Goal: Task Accomplishment & Management: Manage account settings

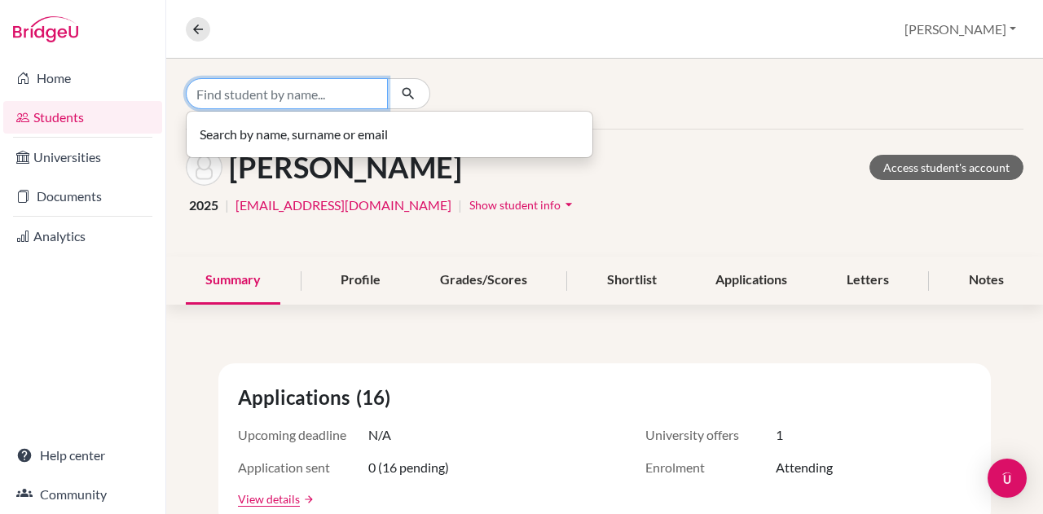
click at [276, 101] on input "Find student by name..." at bounding box center [287, 93] width 202 height 31
type input "[PERSON_NAME]"
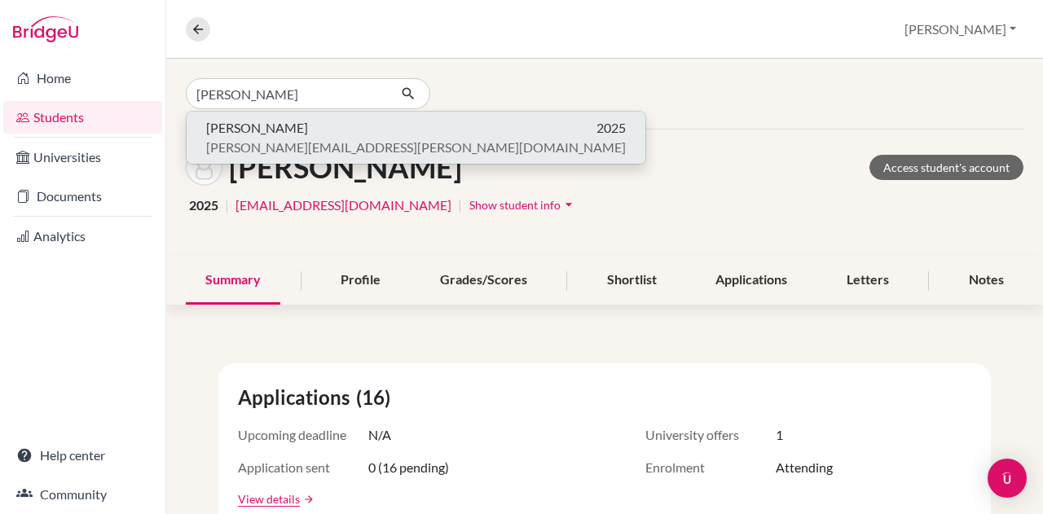
click button "Bálint Takács 2025 takacs.balint.mark@gmail.com" at bounding box center [416, 138] width 459 height 52
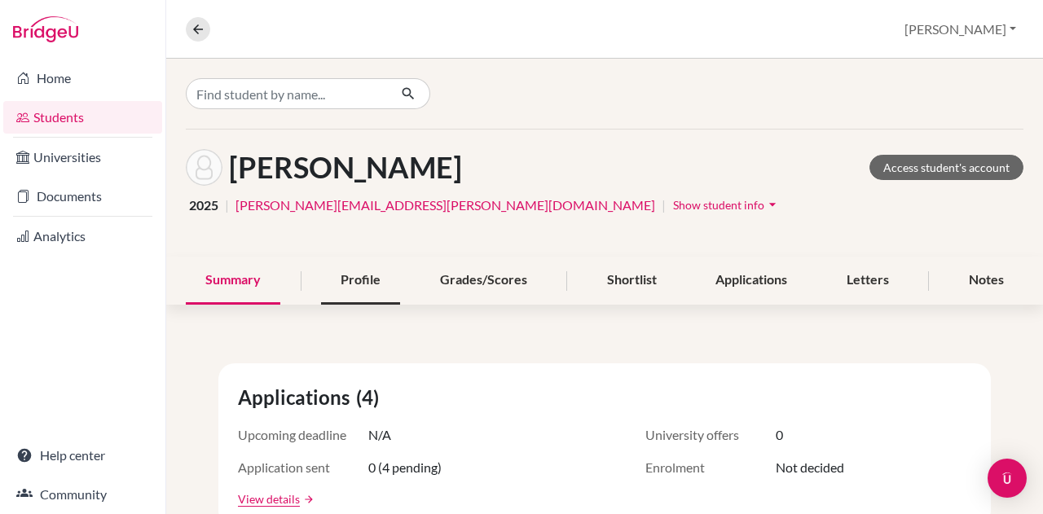
click at [339, 266] on div "Profile" at bounding box center [360, 281] width 79 height 48
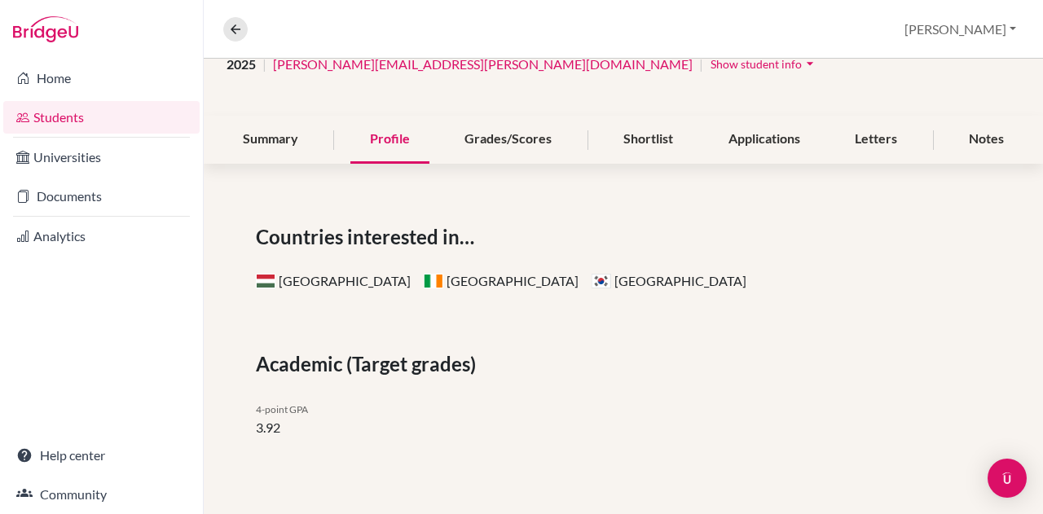
scroll to position [18, 0]
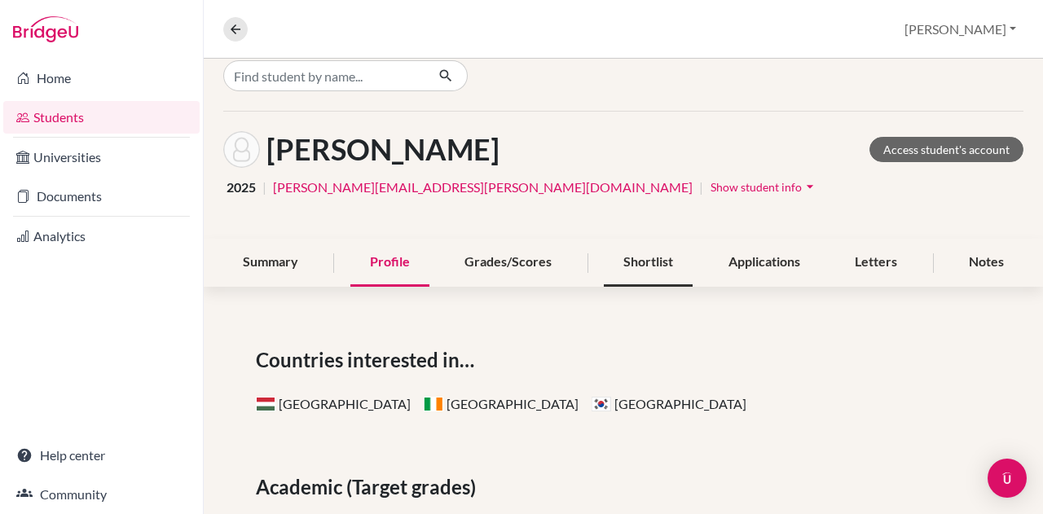
click at [636, 275] on div "Shortlist" at bounding box center [648, 263] width 89 height 48
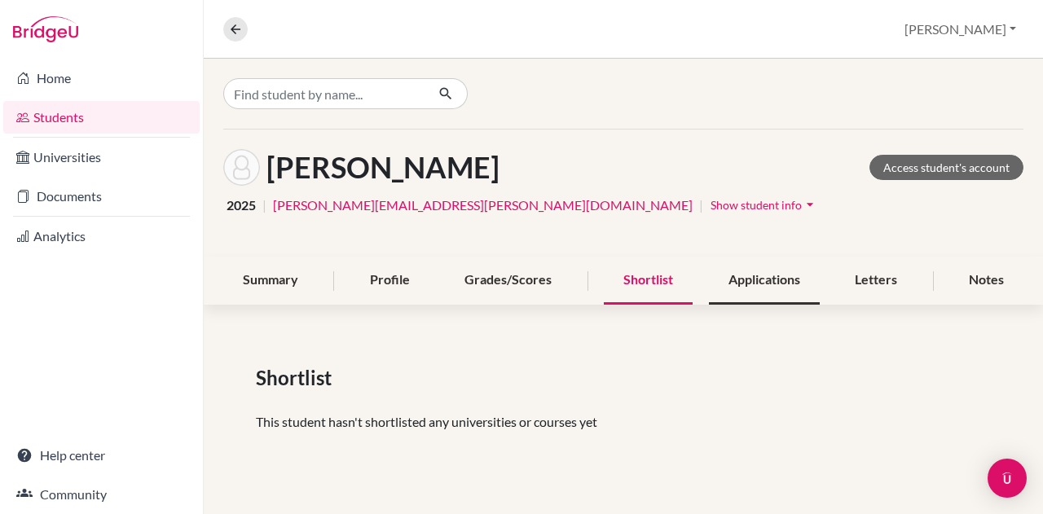
click at [804, 293] on div "Applications" at bounding box center [764, 281] width 111 height 48
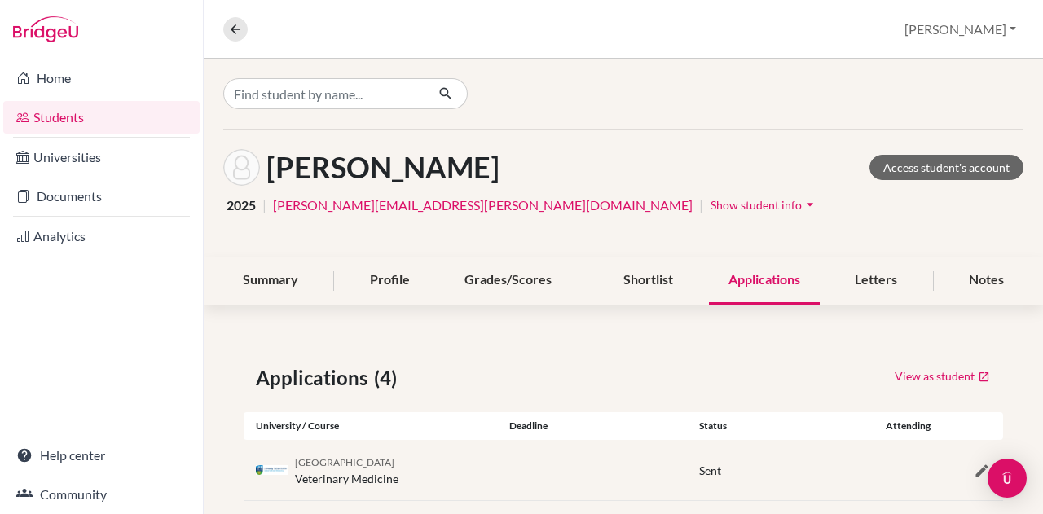
scroll to position [204, 0]
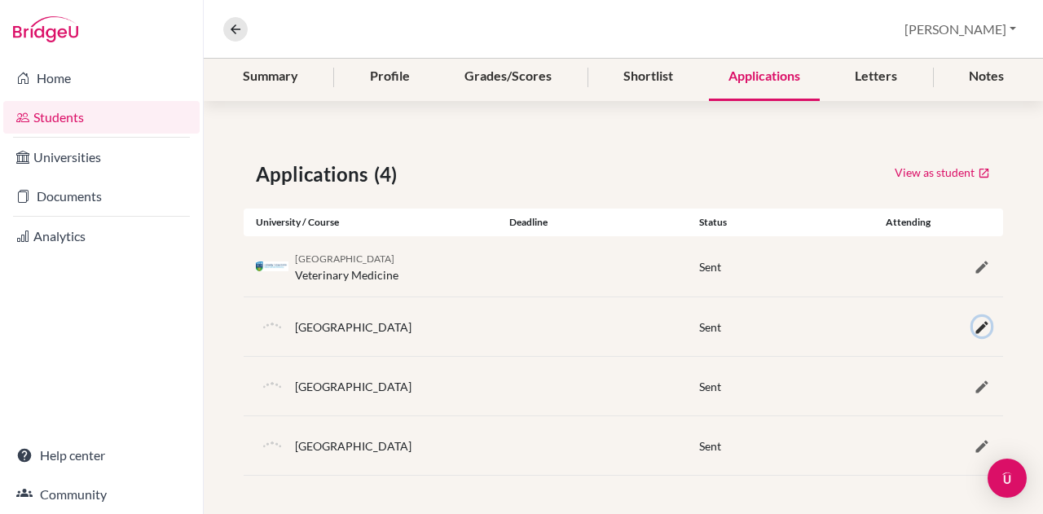
click at [974, 322] on icon "button" at bounding box center [982, 327] width 16 height 16
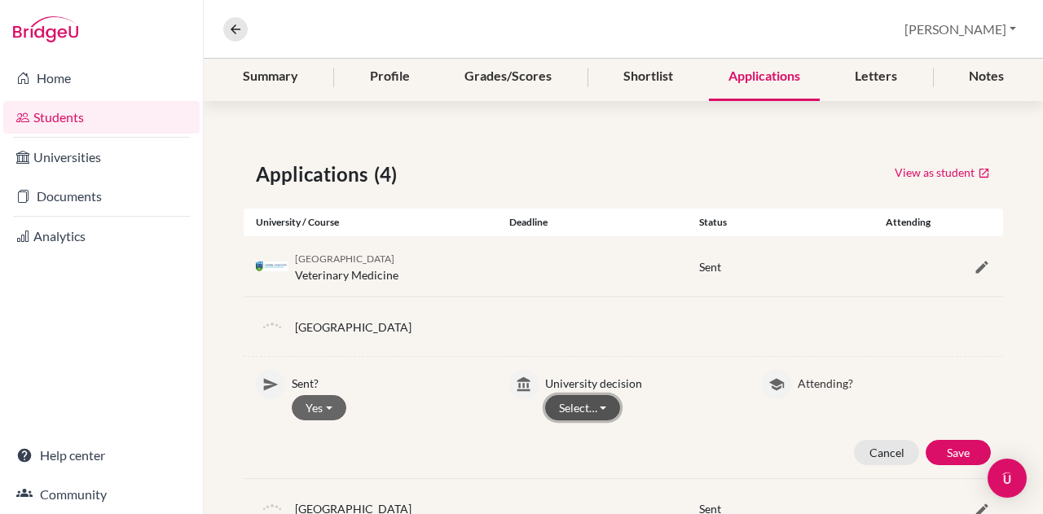
click at [580, 407] on button "Select…" at bounding box center [583, 407] width 76 height 25
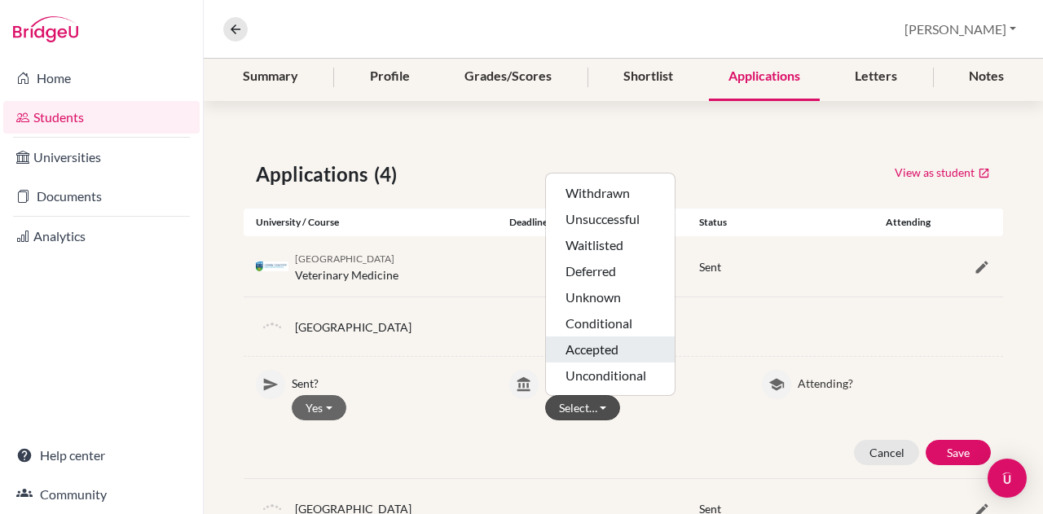
click at [595, 353] on button "Accepted" at bounding box center [610, 350] width 129 height 26
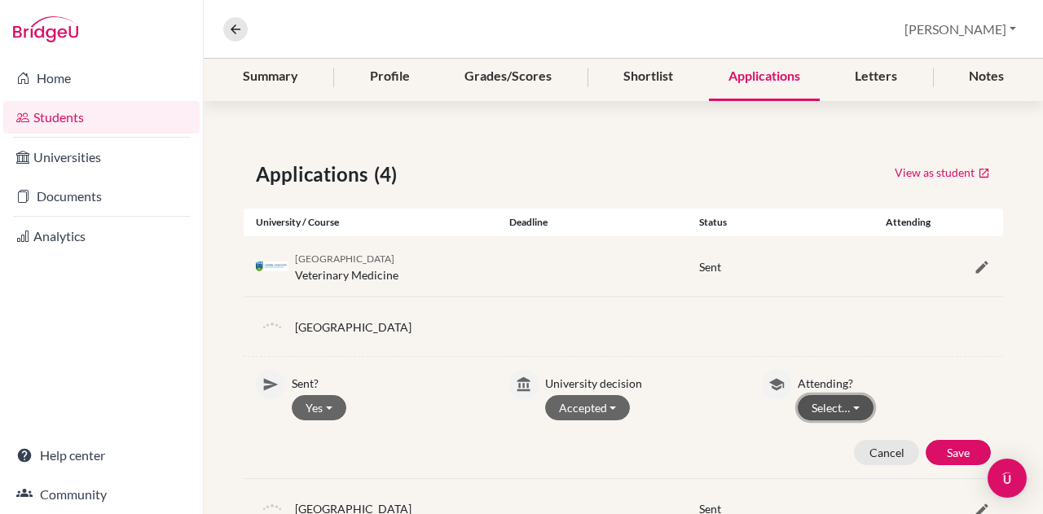
click at [812, 413] on button "Select…" at bounding box center [836, 407] width 76 height 25
click at [817, 429] on button "Attending" at bounding box center [863, 442] width 129 height 26
click at [962, 442] on button "Save" at bounding box center [958, 452] width 65 height 25
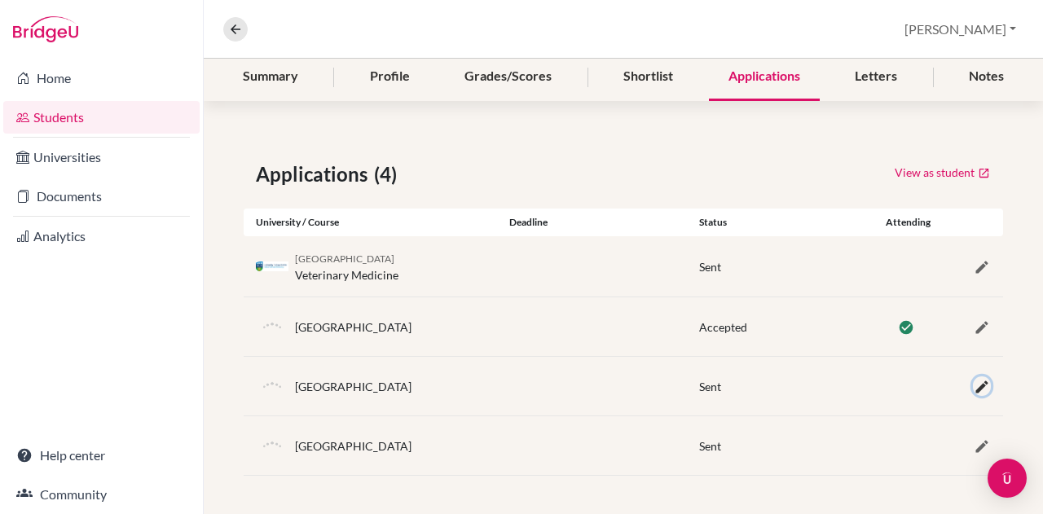
click at [974, 384] on icon "button" at bounding box center [982, 387] width 16 height 16
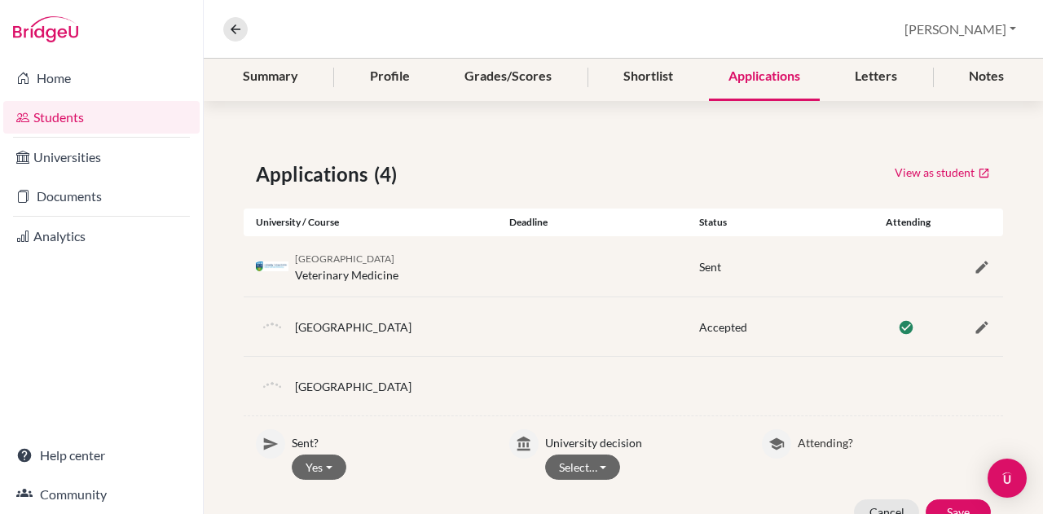
scroll to position [285, 0]
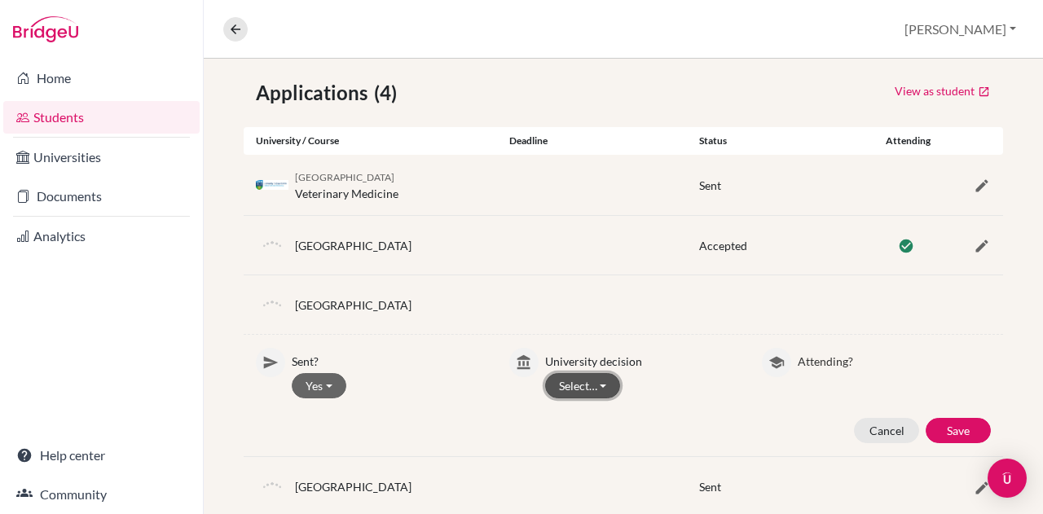
click at [572, 385] on button "Select…" at bounding box center [583, 385] width 76 height 25
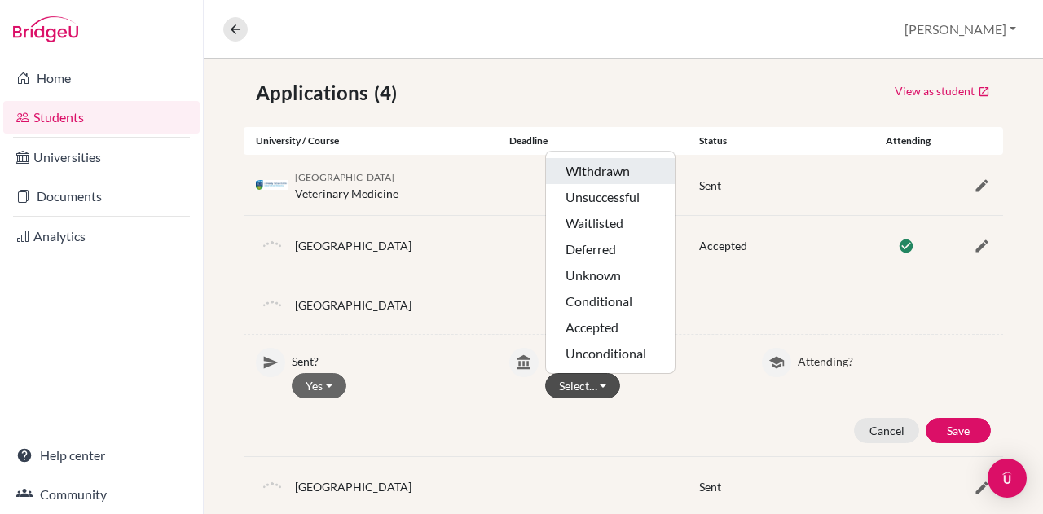
click at [601, 178] on button "Withdrawn" at bounding box center [610, 171] width 129 height 26
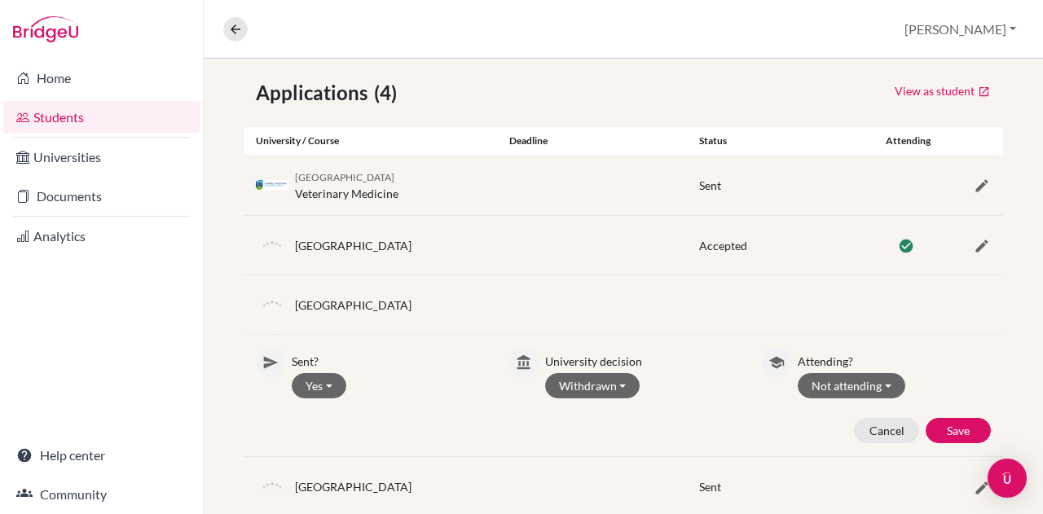
click at [949, 412] on div "Sent? Yes Yes No University decision Withdrawn Withdrawn Unsuccessful Waitliste…" at bounding box center [623, 395] width 759 height 95
click at [626, 377] on button "Withdrawn" at bounding box center [592, 385] width 95 height 25
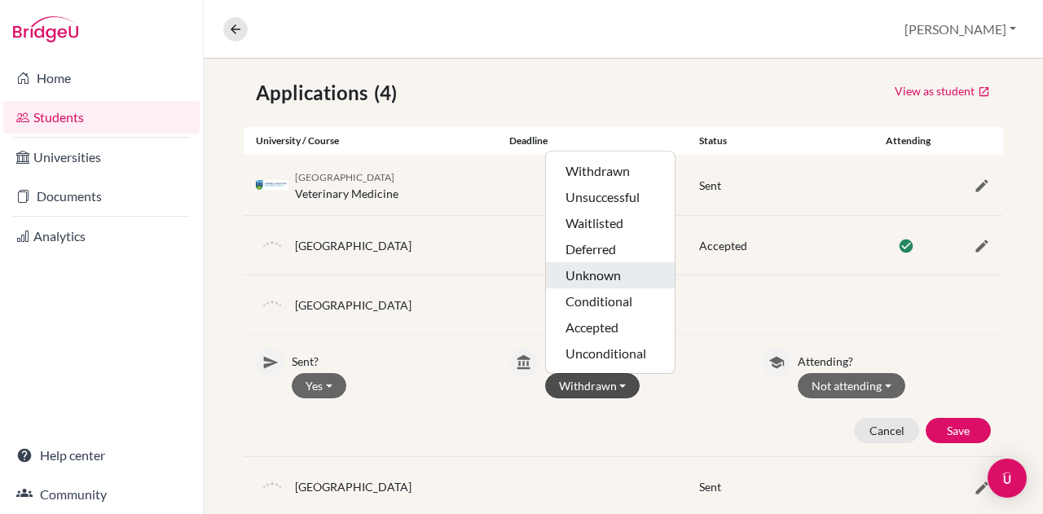
click at [629, 275] on button "Unknown" at bounding box center [610, 275] width 129 height 26
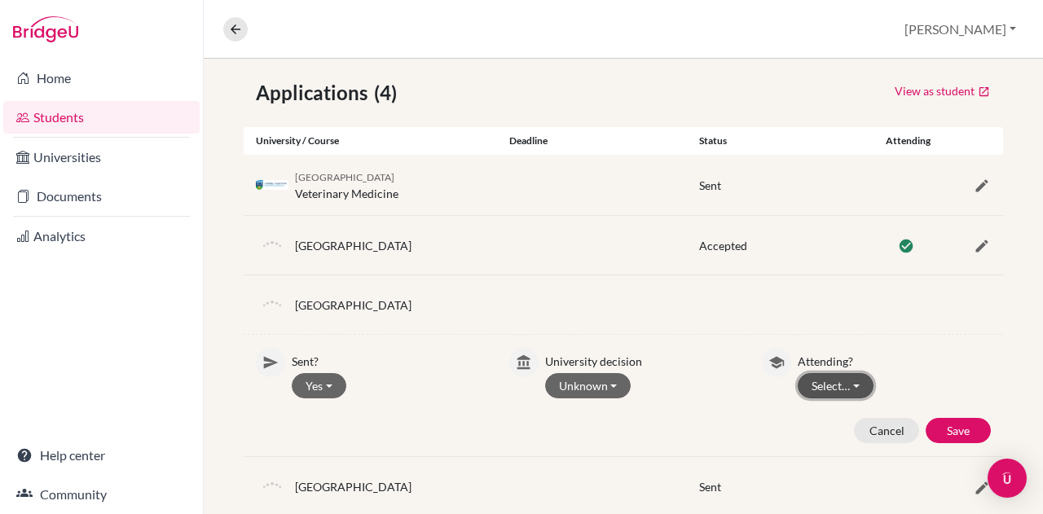
click at [825, 383] on button "Select…" at bounding box center [836, 385] width 76 height 25
click at [830, 438] on button "Not attending" at bounding box center [863, 447] width 129 height 26
click at [939, 426] on button "Save" at bounding box center [958, 430] width 65 height 25
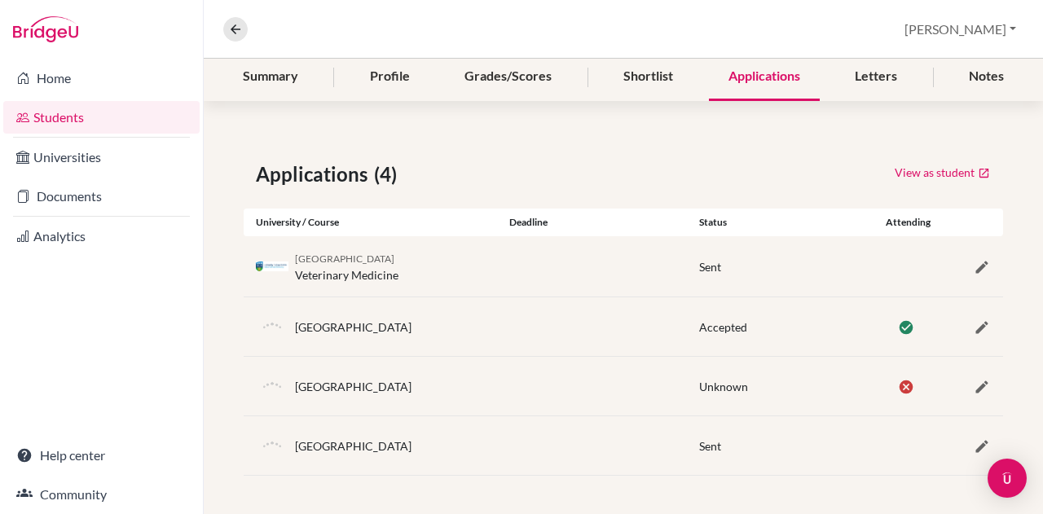
click at [980, 445] on div at bounding box center [972, 446] width 64 height 20
click at [973, 376] on button "button" at bounding box center [982, 386] width 18 height 20
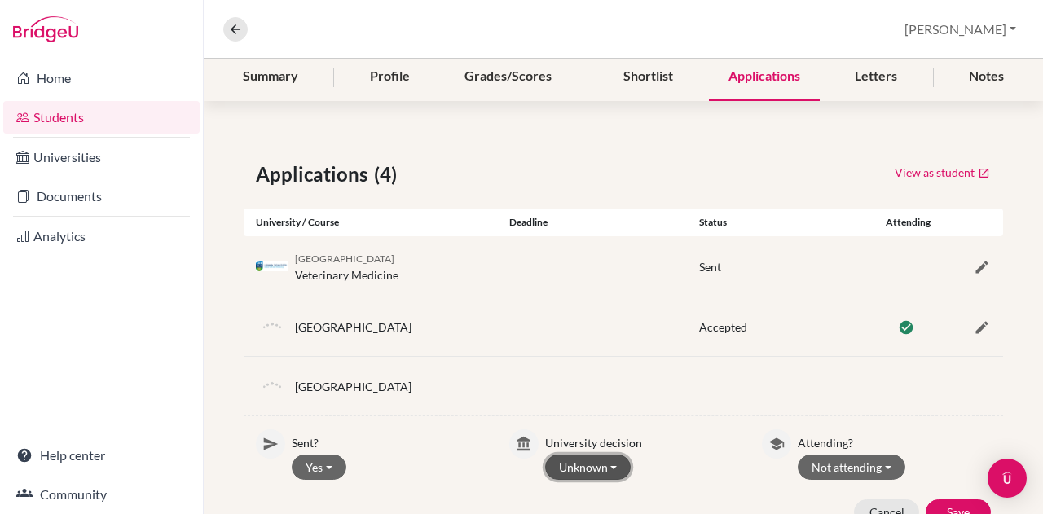
click at [580, 455] on button "Unknown" at bounding box center [588, 467] width 86 height 25
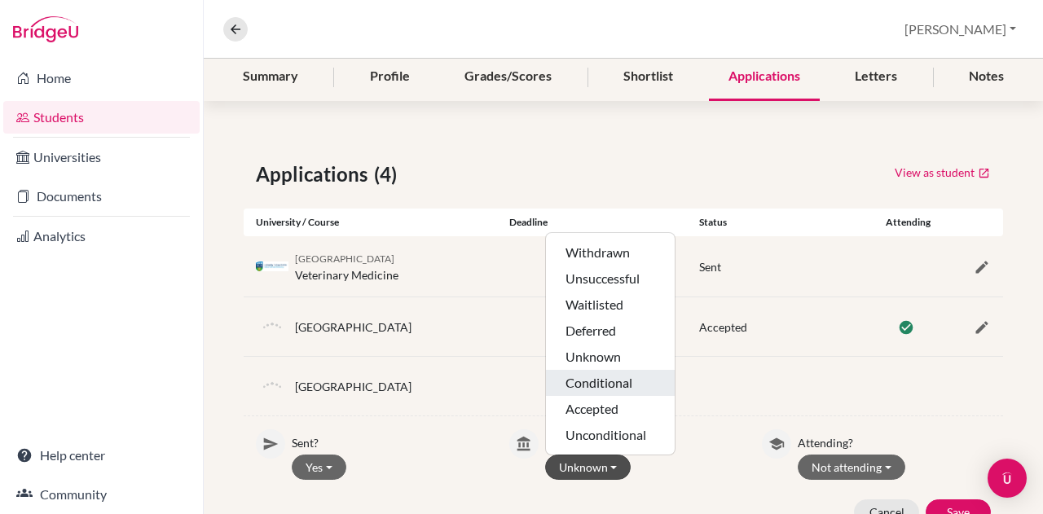
click at [601, 379] on button "Conditional" at bounding box center [610, 383] width 129 height 26
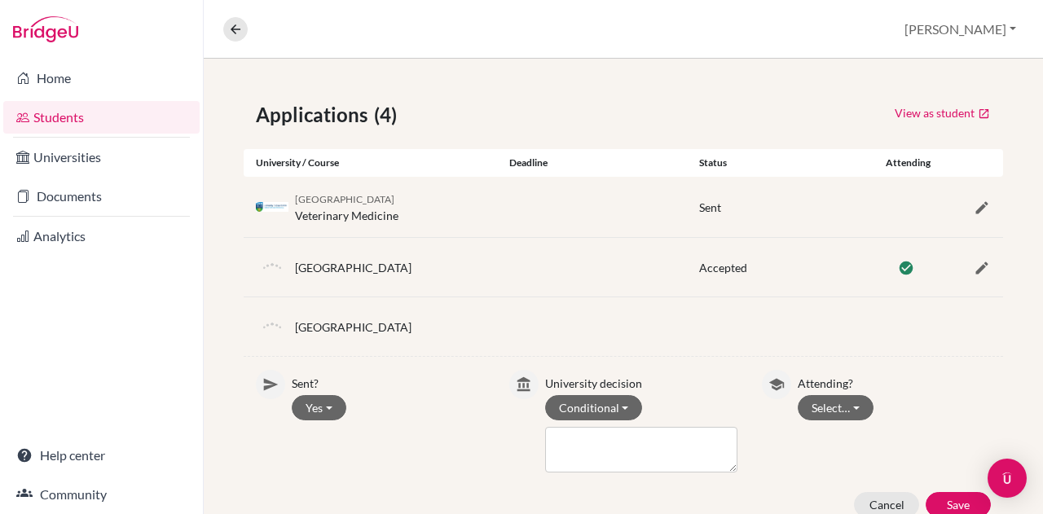
scroll to position [264, 0]
click at [593, 397] on button "Conditional" at bounding box center [594, 406] width 98 height 25
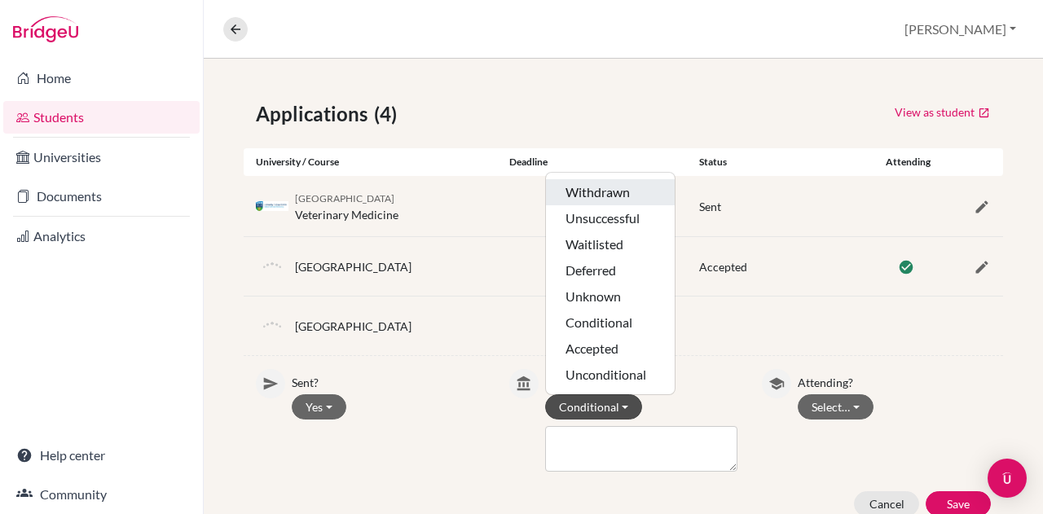
click at [625, 196] on button "Withdrawn" at bounding box center [610, 192] width 129 height 26
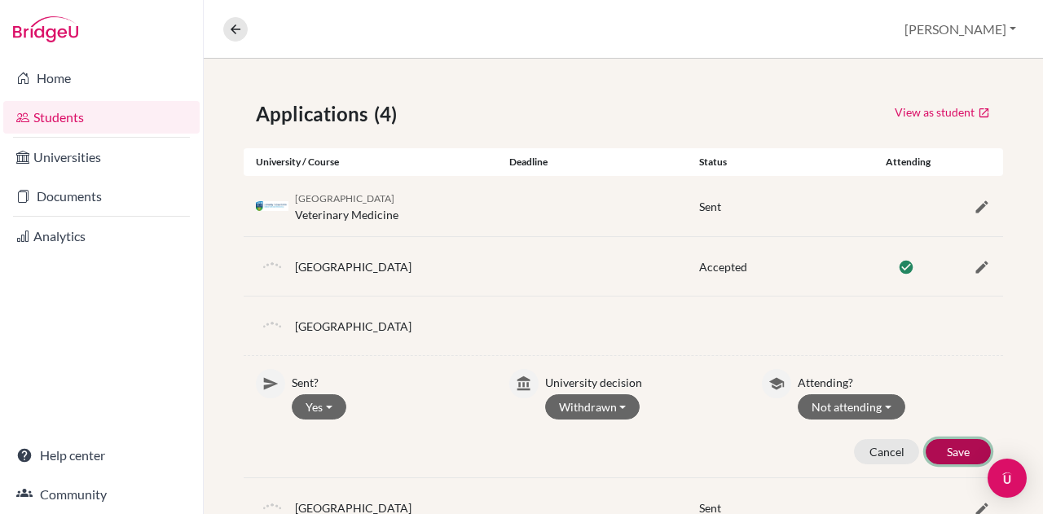
click at [940, 447] on button "Save" at bounding box center [958, 451] width 65 height 25
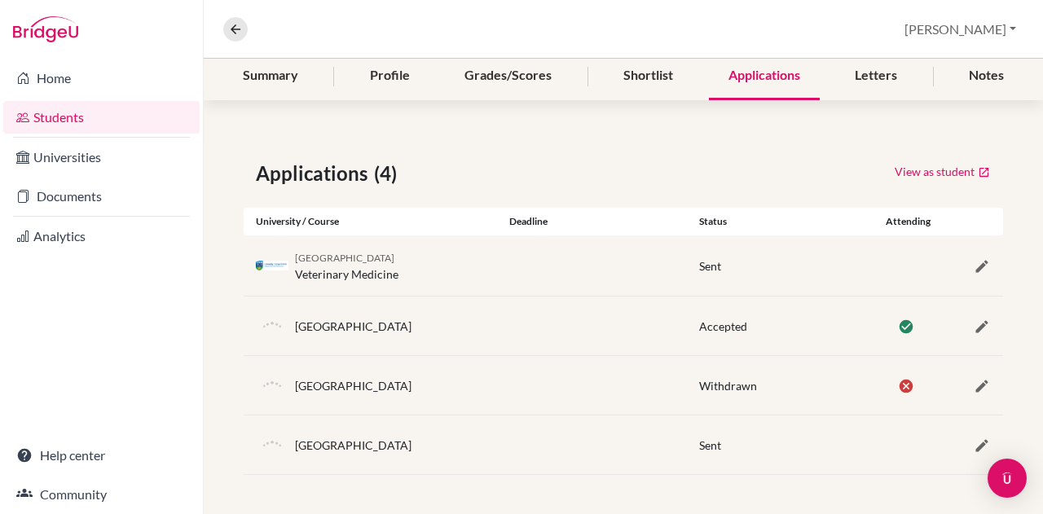
scroll to position [204, 0]
click at [958, 446] on div at bounding box center [972, 446] width 64 height 20
click at [979, 451] on div at bounding box center [972, 446] width 64 height 20
click at [974, 446] on icon "button" at bounding box center [982, 446] width 16 height 16
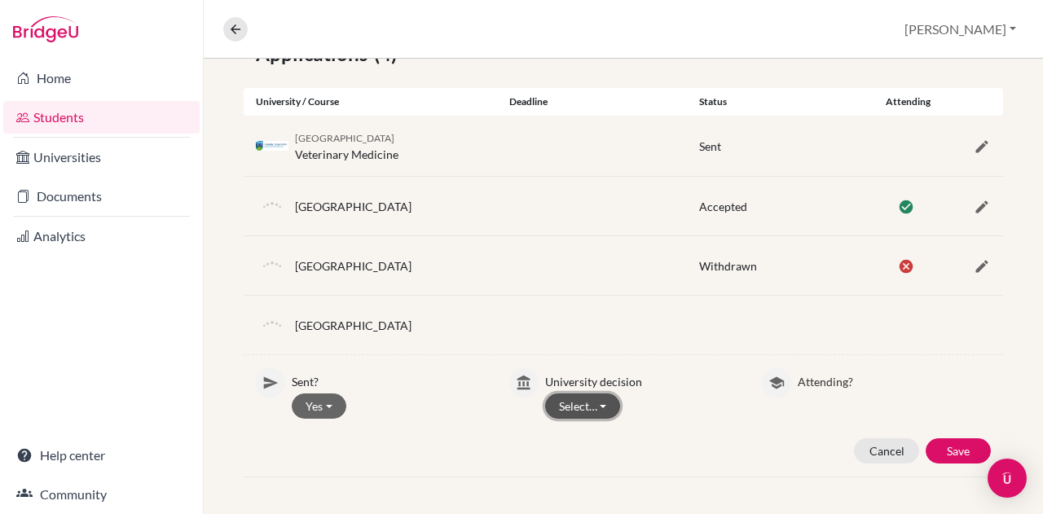
click at [605, 401] on button "Select…" at bounding box center [583, 406] width 76 height 25
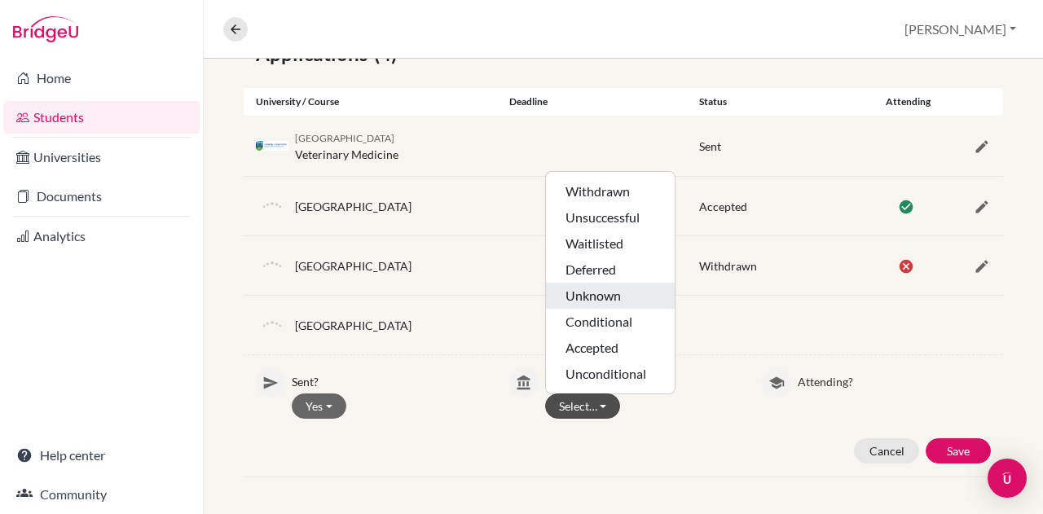
click at [600, 297] on button "Unknown" at bounding box center [610, 296] width 129 height 26
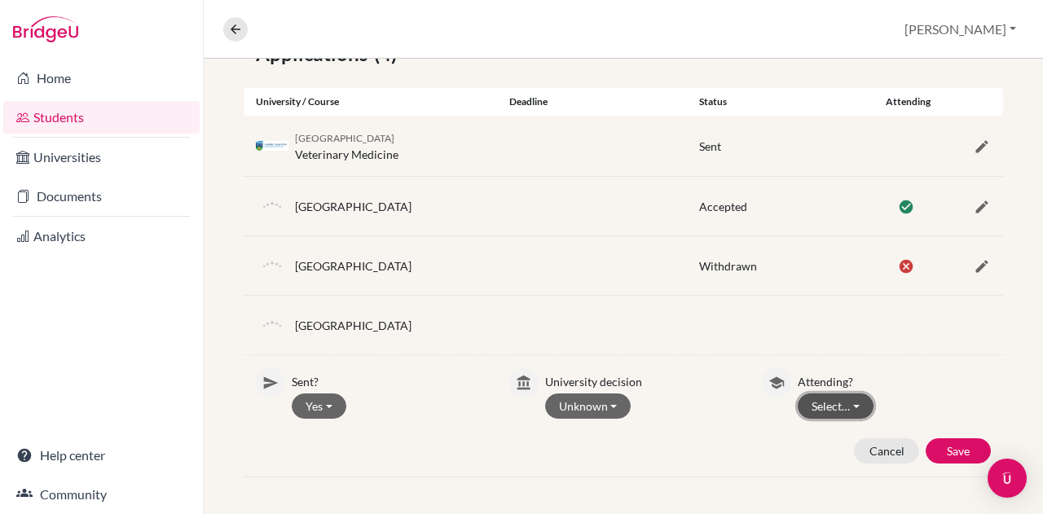
click at [817, 409] on button "Select…" at bounding box center [836, 406] width 76 height 25
click at [862, 460] on button "Not attending" at bounding box center [863, 467] width 129 height 26
click at [958, 455] on button "Save" at bounding box center [958, 450] width 65 height 25
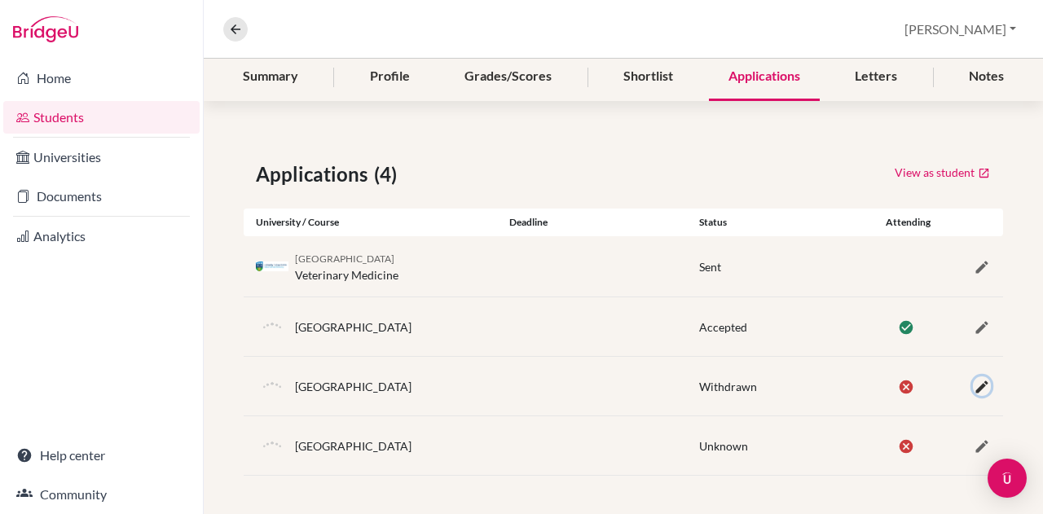
click at [974, 385] on icon "button" at bounding box center [982, 387] width 16 height 16
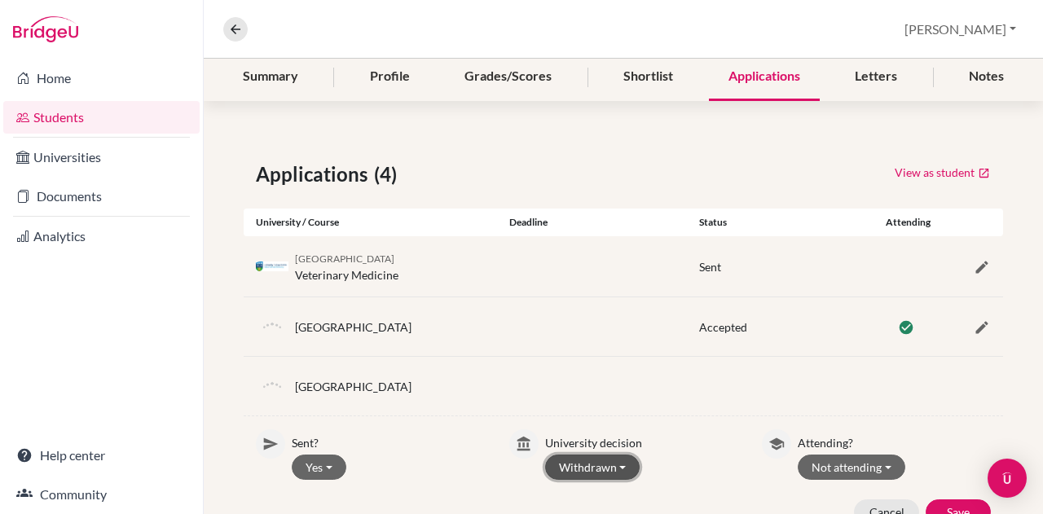
click at [605, 467] on button "Withdrawn" at bounding box center [592, 467] width 95 height 25
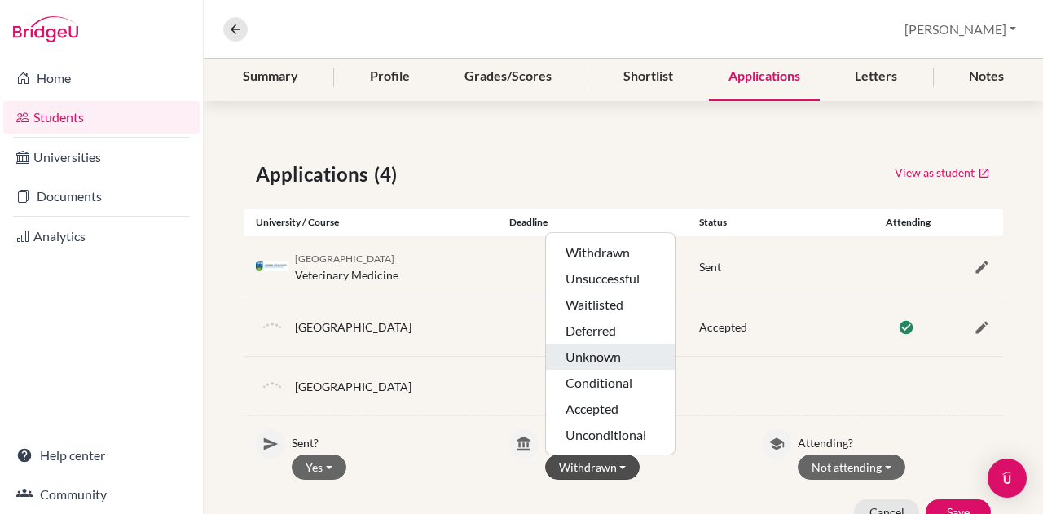
click at [601, 359] on button "Unknown" at bounding box center [610, 357] width 129 height 26
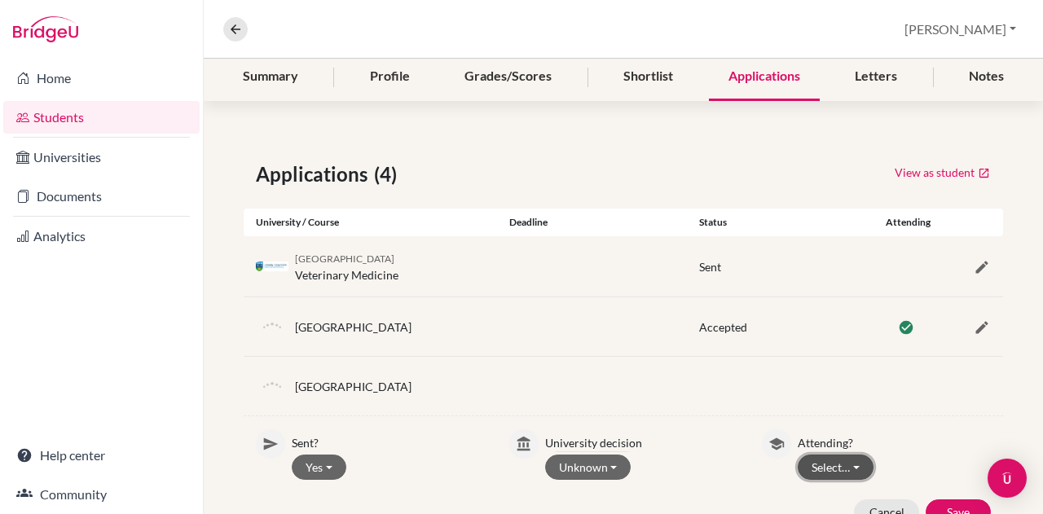
click at [819, 460] on button "Select…" at bounding box center [836, 467] width 76 height 25
click at [843, 431] on button "Not attending" at bounding box center [863, 435] width 129 height 26
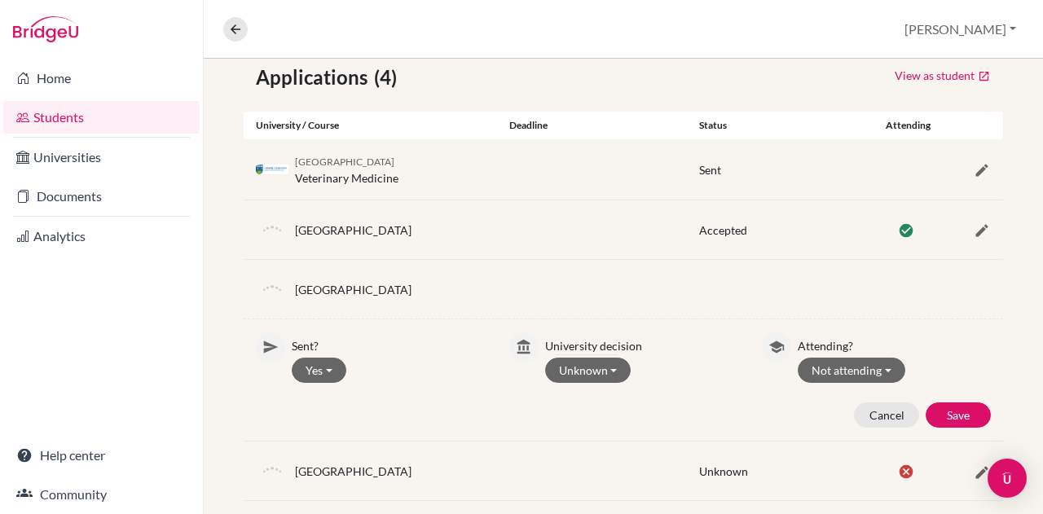
scroll to position [306, 0]
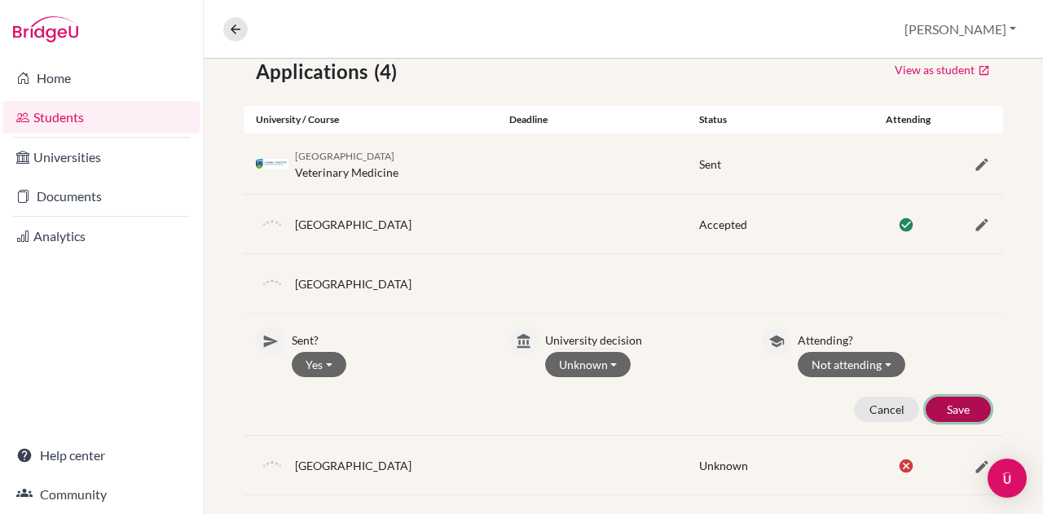
click at [958, 403] on button "Save" at bounding box center [958, 409] width 65 height 25
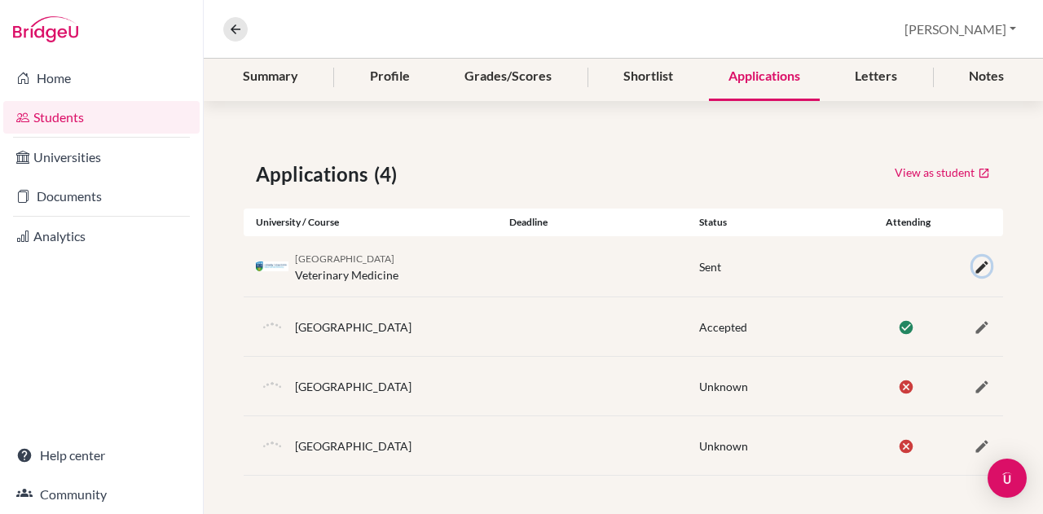
click at [974, 259] on icon "button" at bounding box center [982, 267] width 16 height 16
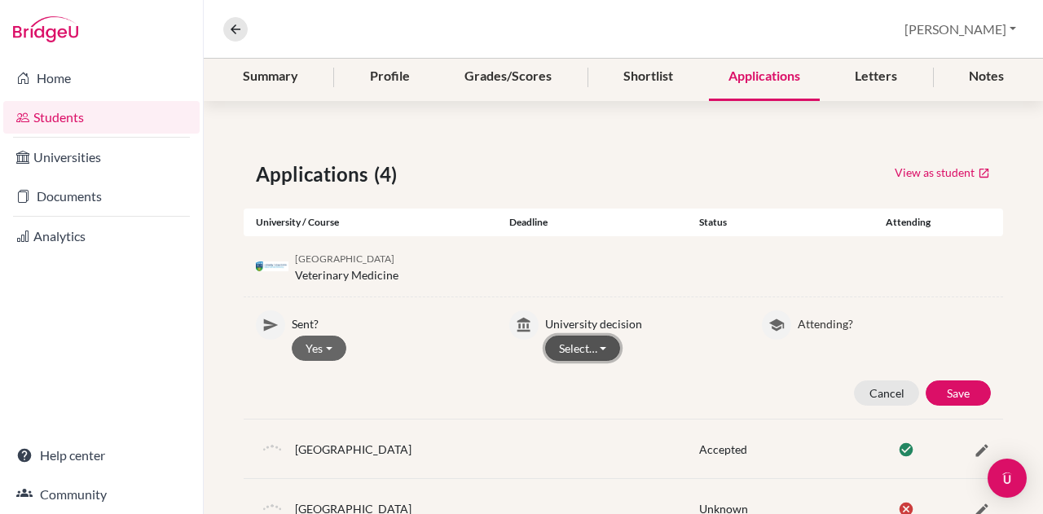
click at [595, 341] on button "Select…" at bounding box center [583, 348] width 76 height 25
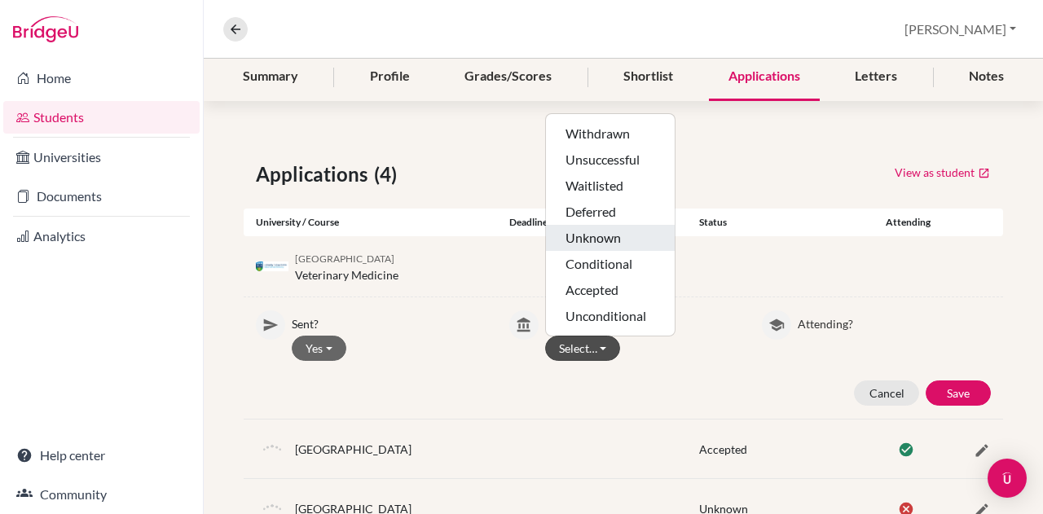
click at [598, 236] on button "Unknown" at bounding box center [610, 238] width 129 height 26
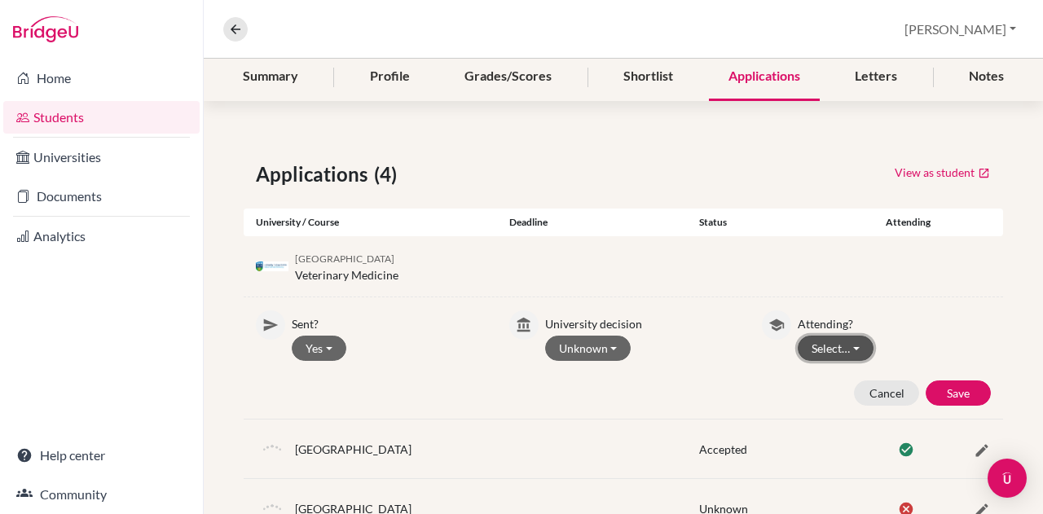
click at [841, 353] on button "Select…" at bounding box center [836, 348] width 76 height 25
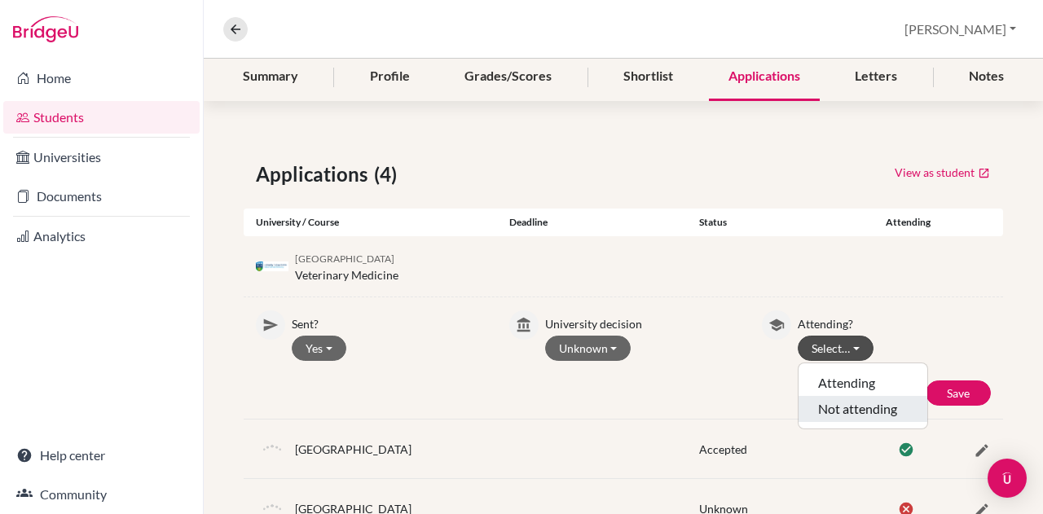
click at [850, 401] on button "Not attending" at bounding box center [863, 409] width 129 height 26
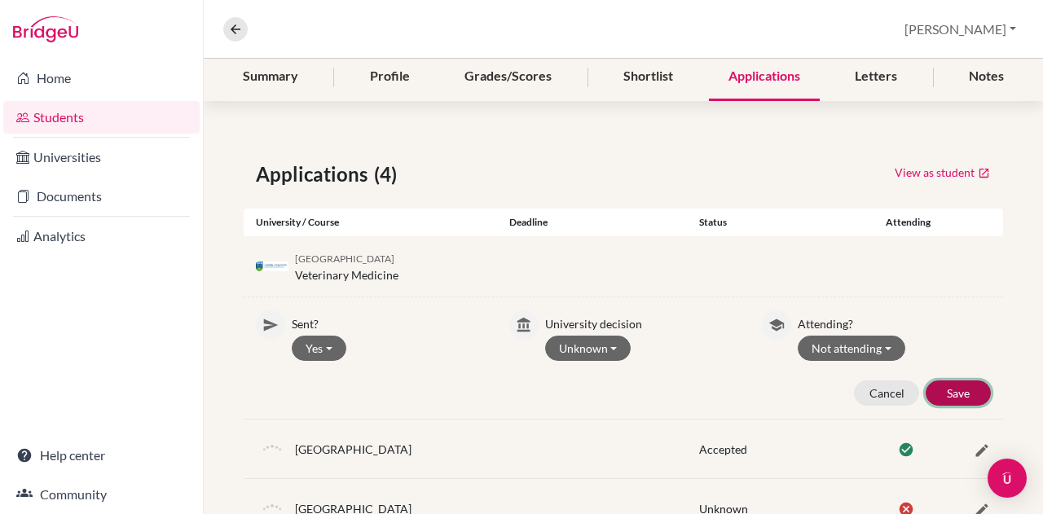
click at [949, 387] on button "Save" at bounding box center [958, 393] width 65 height 25
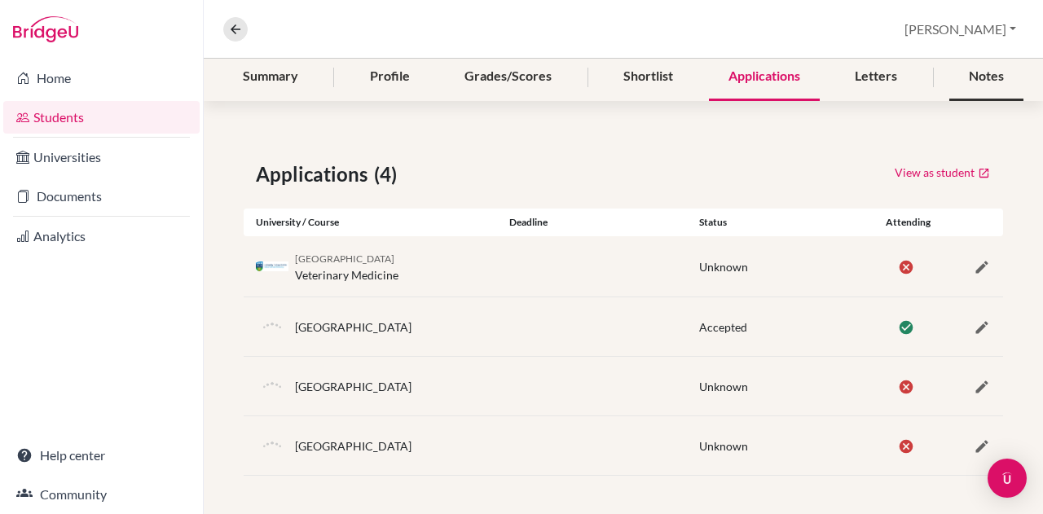
click at [973, 71] on div "Notes" at bounding box center [986, 77] width 74 height 48
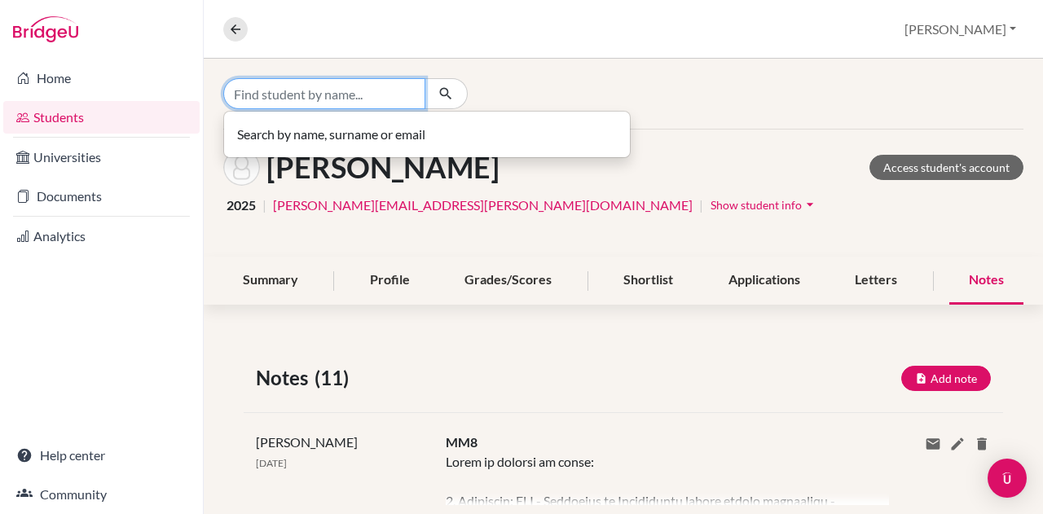
click at [359, 82] on input "Find student by name..." at bounding box center [324, 93] width 202 height 31
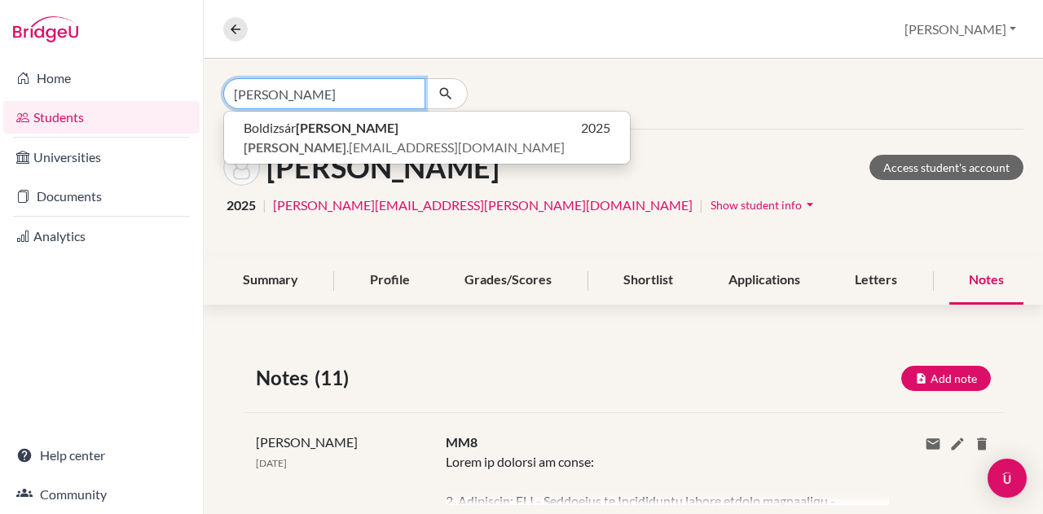
type input "batta"
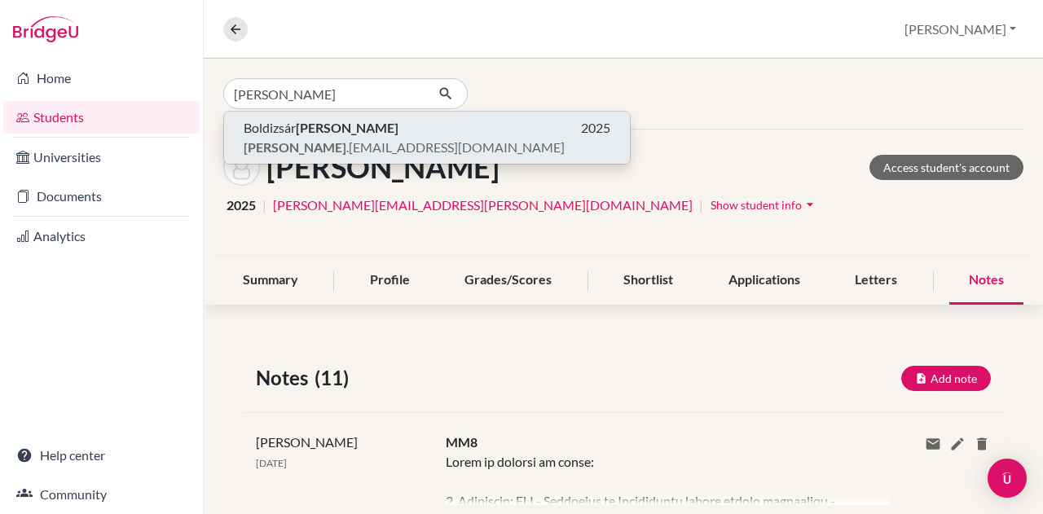
click button "Boldizsár Batta 2025 batta .boldizsar@gmail.com" at bounding box center [427, 138] width 406 height 52
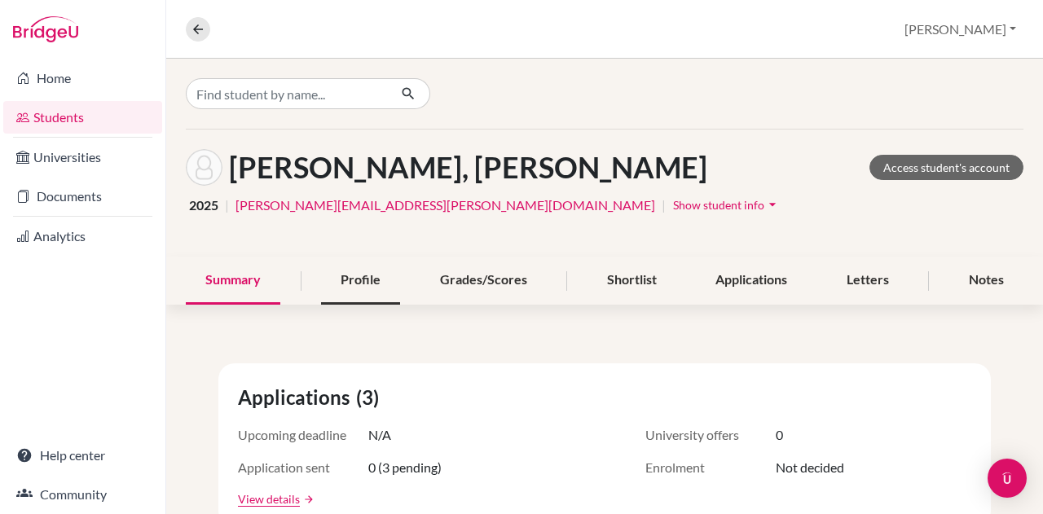
click at [363, 281] on div "Profile" at bounding box center [360, 281] width 79 height 48
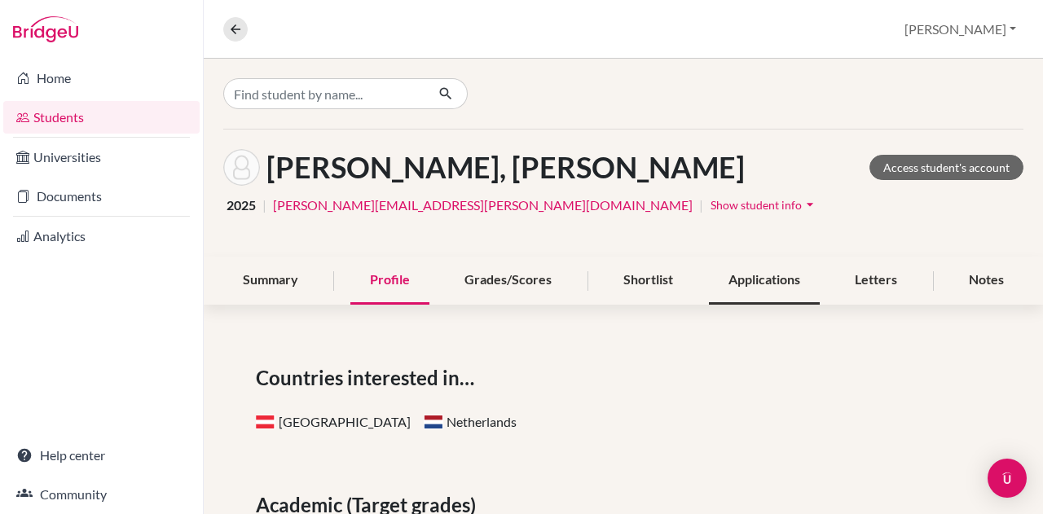
click at [776, 276] on div "Applications" at bounding box center [764, 281] width 111 height 48
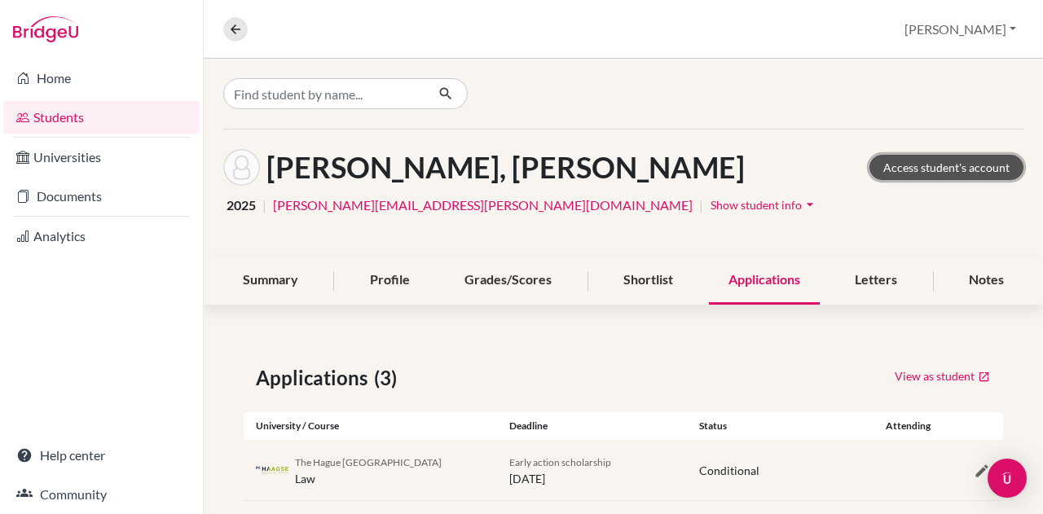
click at [928, 164] on link "Access student's account" at bounding box center [947, 167] width 154 height 25
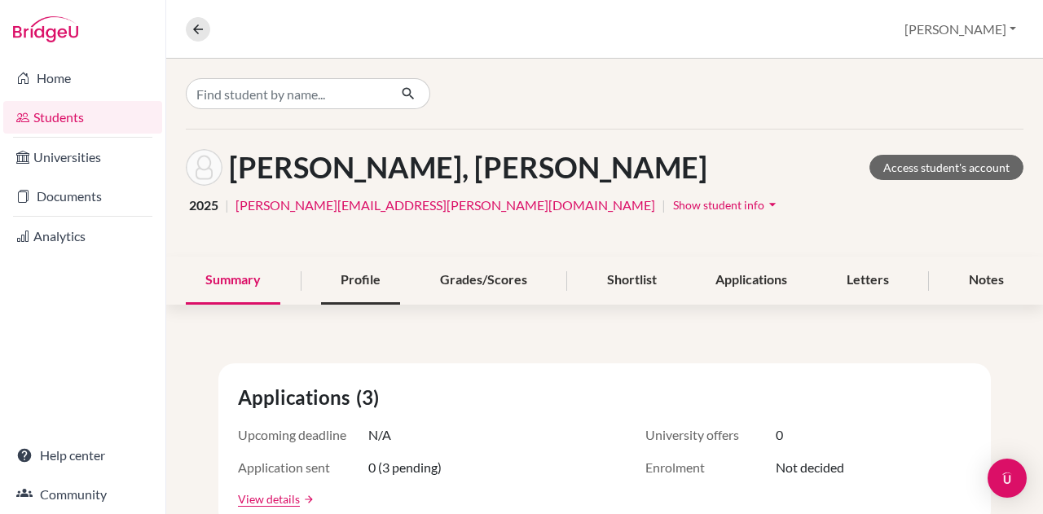
click at [346, 276] on div "Profile" at bounding box center [360, 281] width 79 height 48
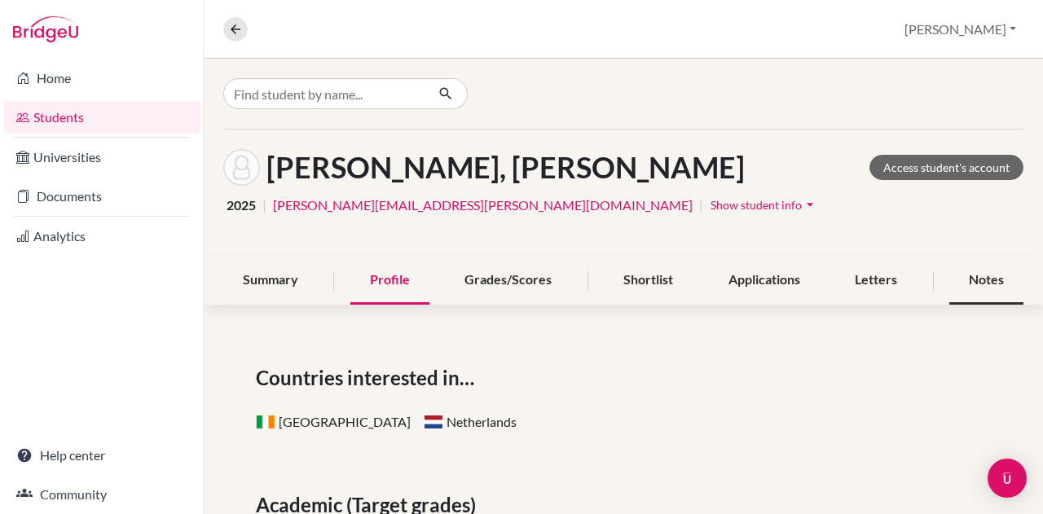
click at [962, 277] on div "Notes" at bounding box center [986, 281] width 74 height 48
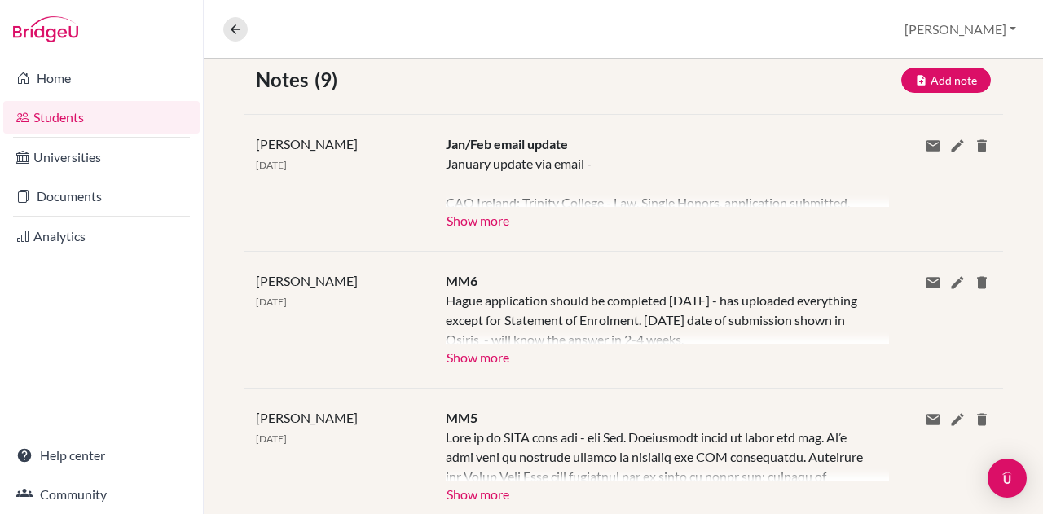
scroll to position [299, 0]
click at [481, 218] on button "Show more" at bounding box center [478, 218] width 64 height 24
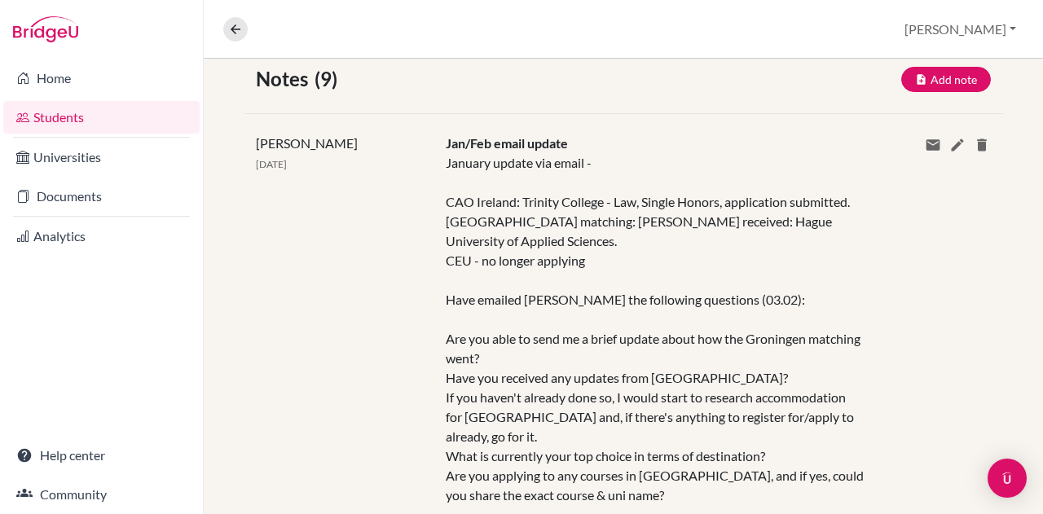
click at [481, 218] on div "January update via email - CAO Ireland: Trinity College - Law, Single Honors, a…" at bounding box center [655, 358] width 419 height 411
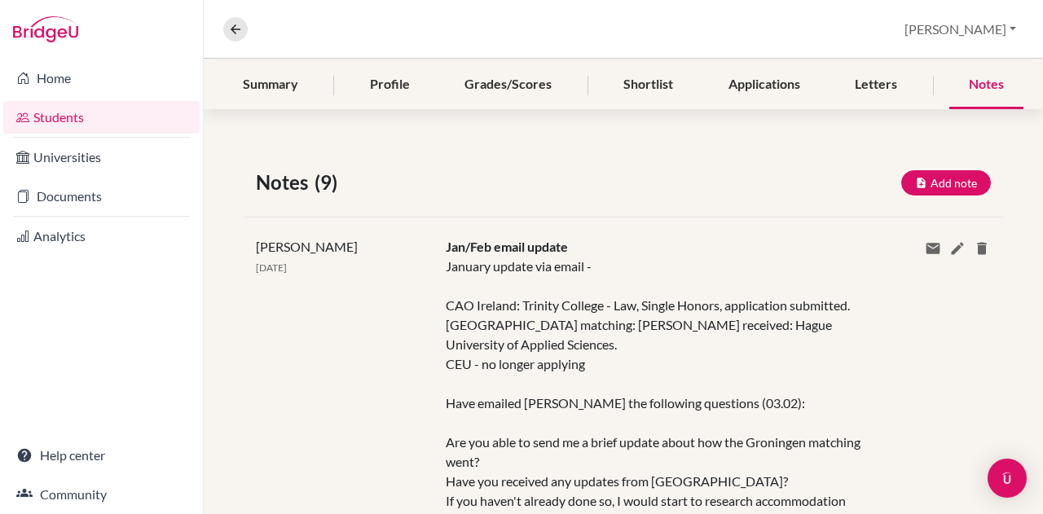
scroll to position [136, 0]
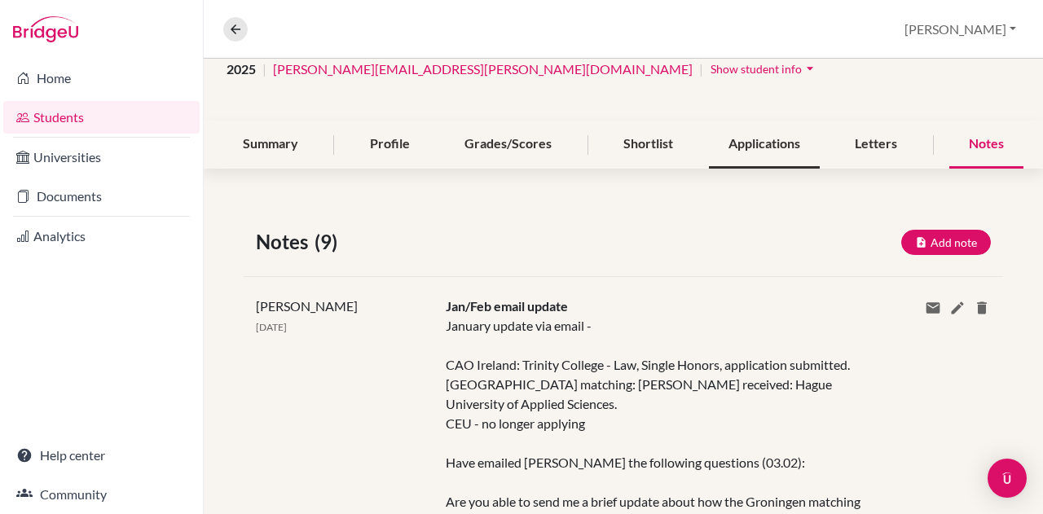
click at [763, 133] on div "Applications" at bounding box center [764, 145] width 111 height 48
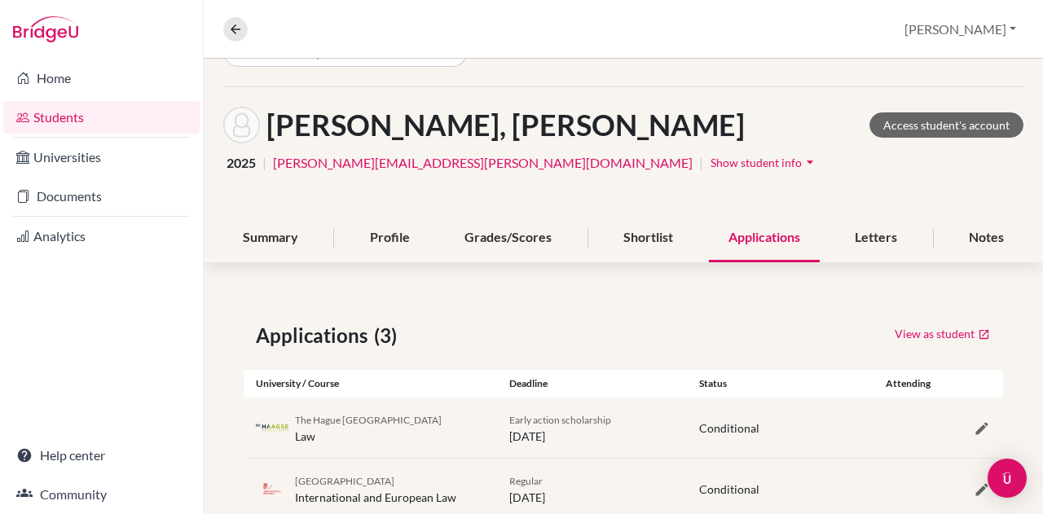
scroll to position [146, 0]
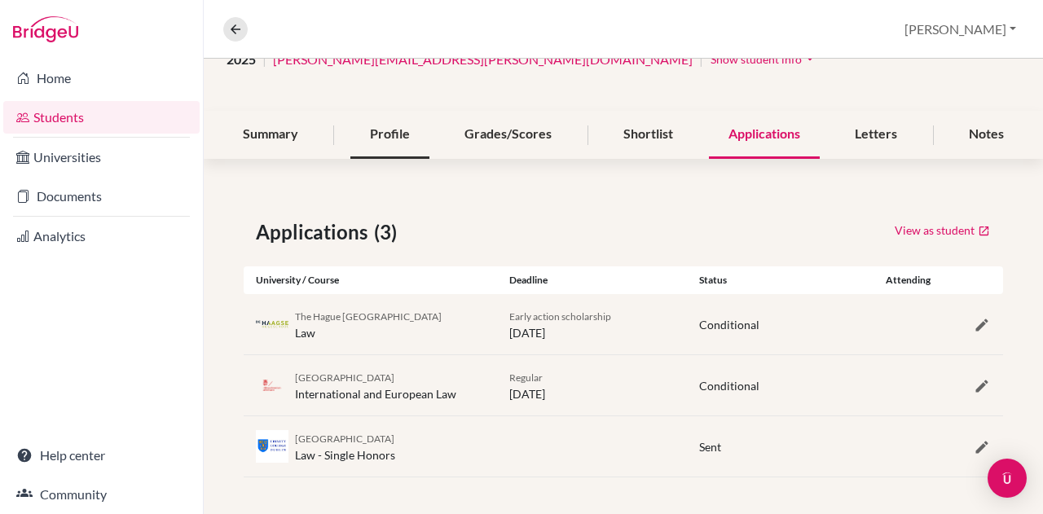
click at [413, 147] on div "Profile" at bounding box center [389, 135] width 79 height 48
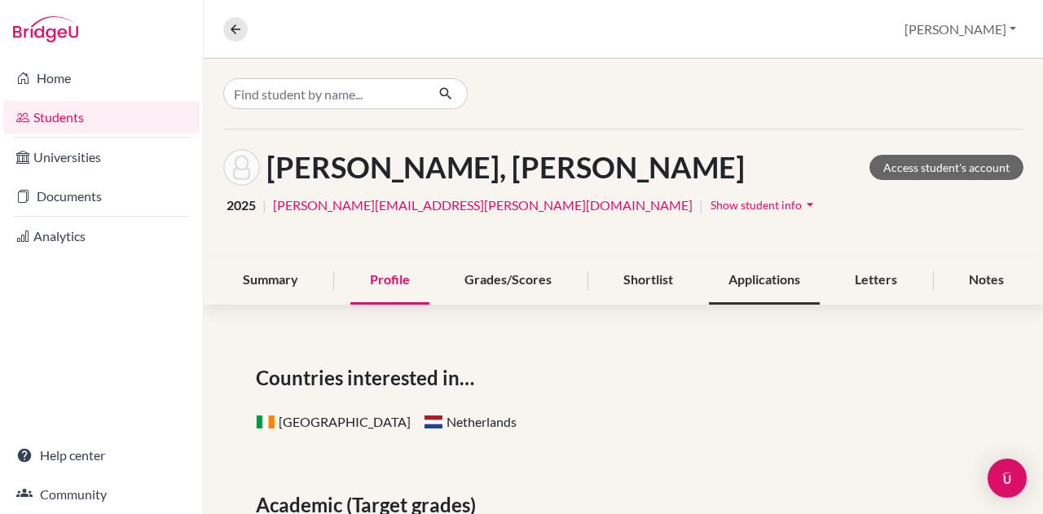
click at [751, 283] on div "Applications" at bounding box center [764, 281] width 111 height 48
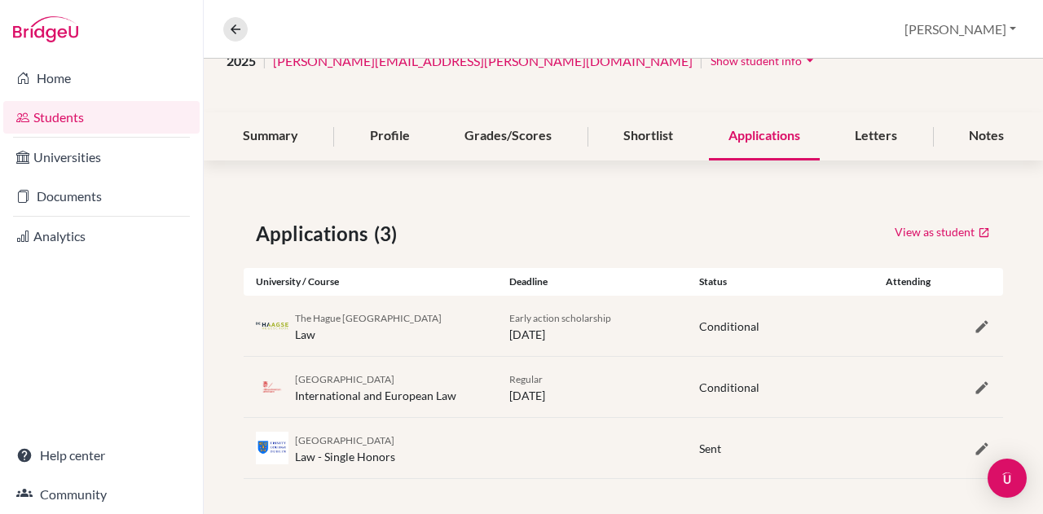
scroll to position [146, 0]
click at [636, 142] on div "Shortlist" at bounding box center [648, 135] width 89 height 48
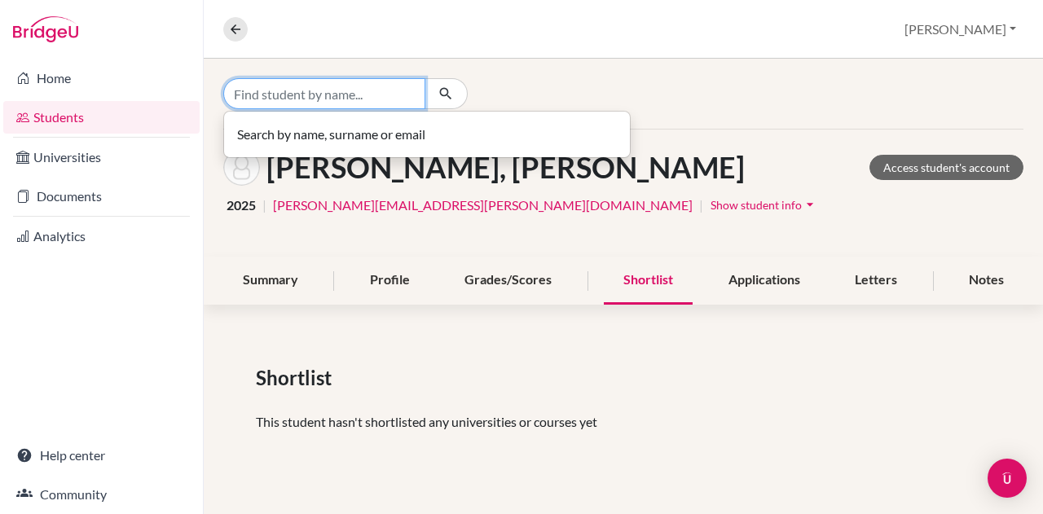
click at [414, 97] on input "Find student by name..." at bounding box center [324, 93] width 202 height 31
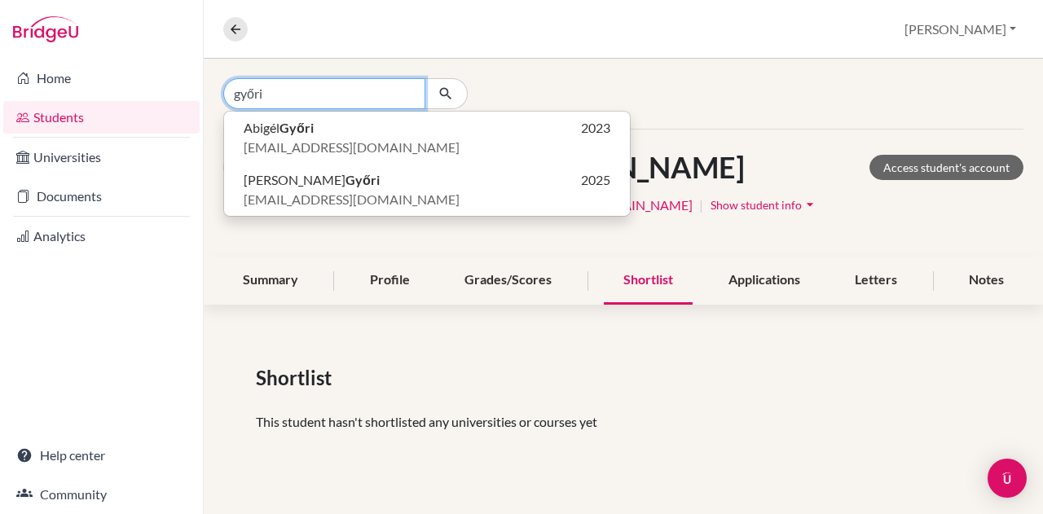
type input "győri"
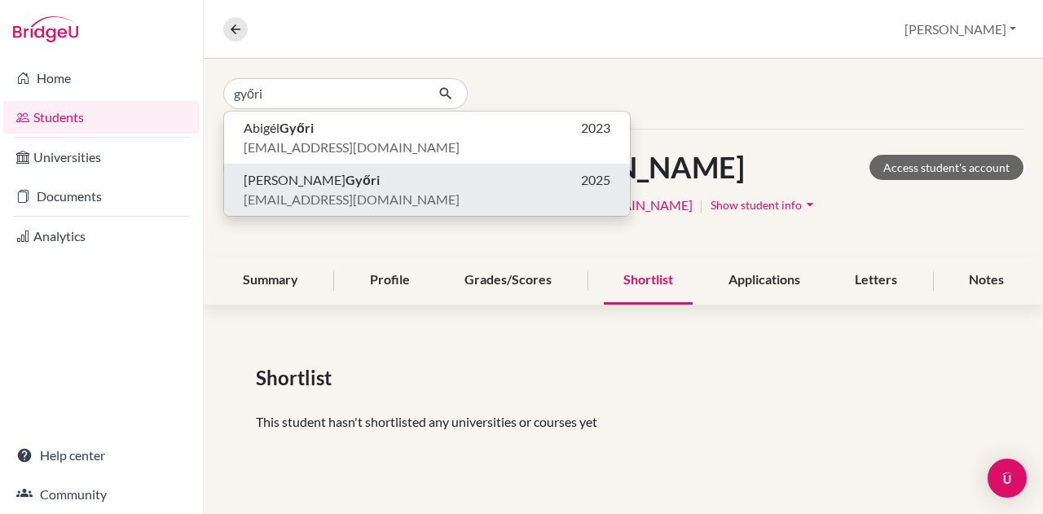
click button "[PERSON_NAME] 2025 [EMAIL_ADDRESS][DOMAIN_NAME]" at bounding box center [427, 190] width 406 height 52
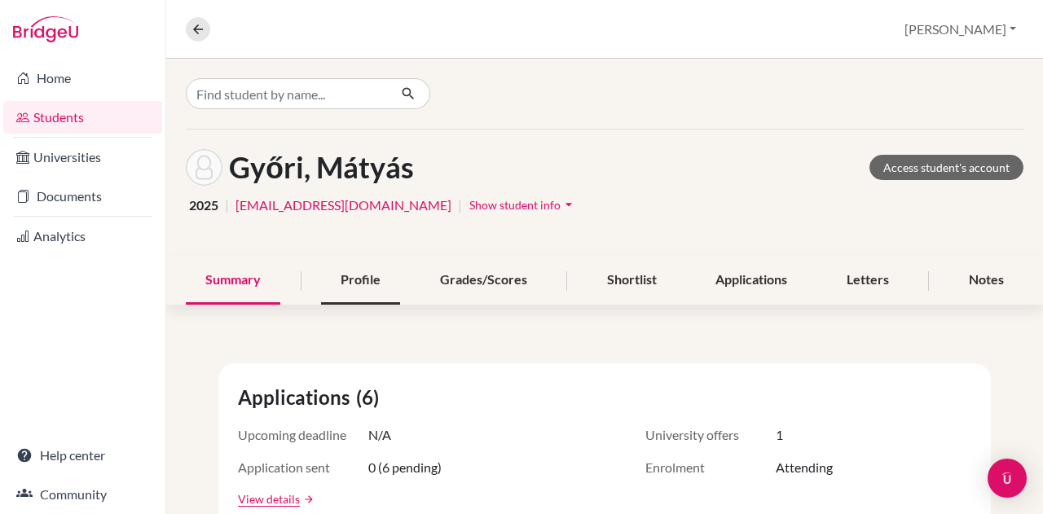
click at [355, 262] on div "Profile" at bounding box center [360, 281] width 79 height 48
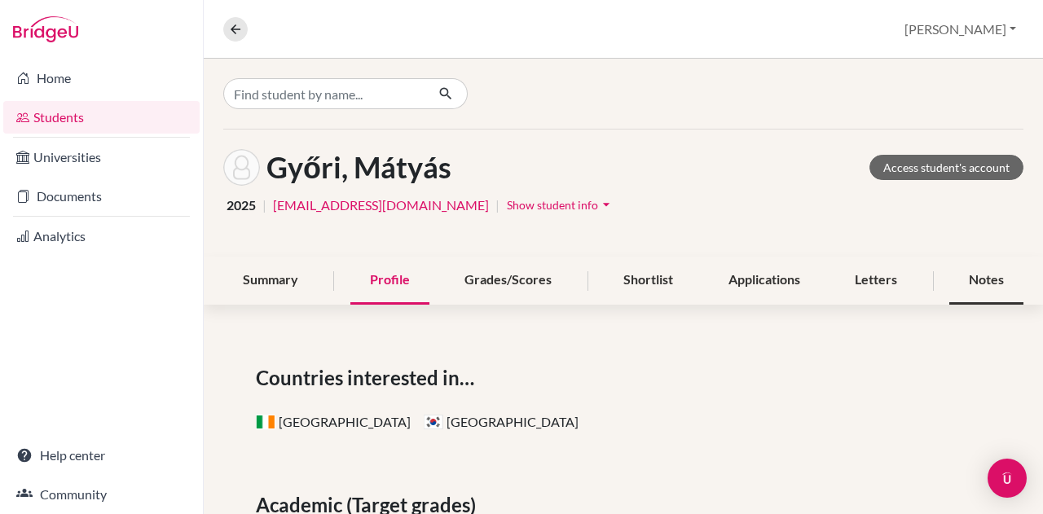
click at [970, 268] on div "Notes" at bounding box center [986, 281] width 74 height 48
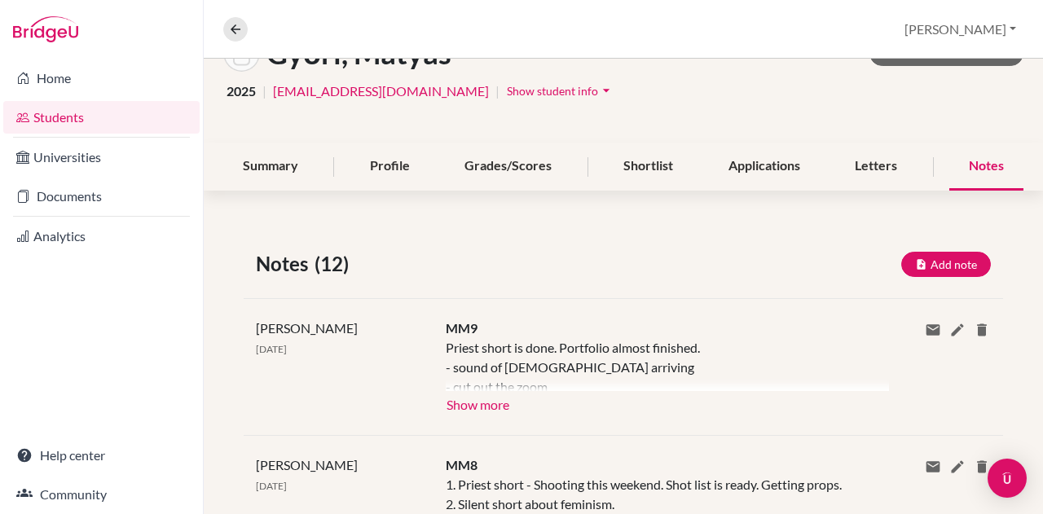
scroll to position [163, 0]
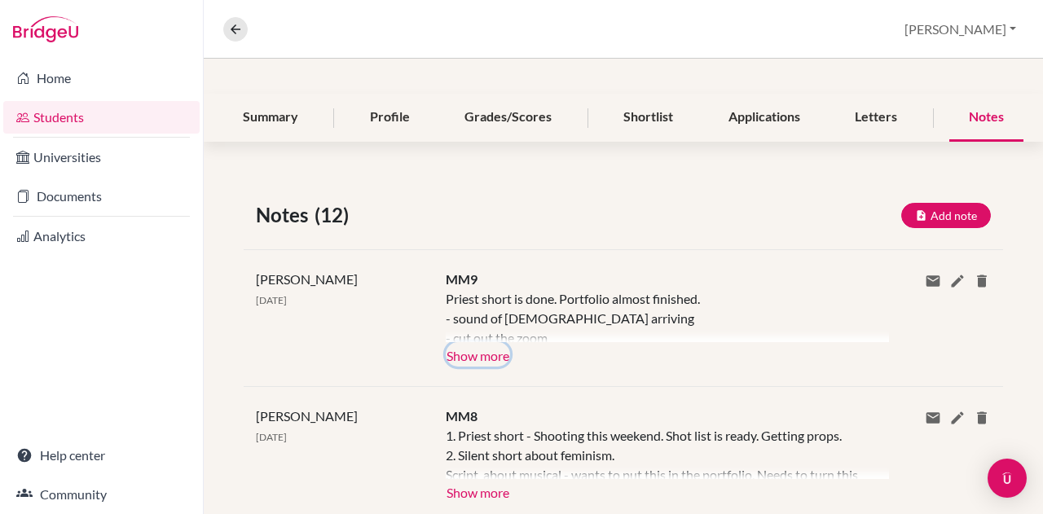
click at [494, 356] on button "Show more" at bounding box center [478, 354] width 64 height 24
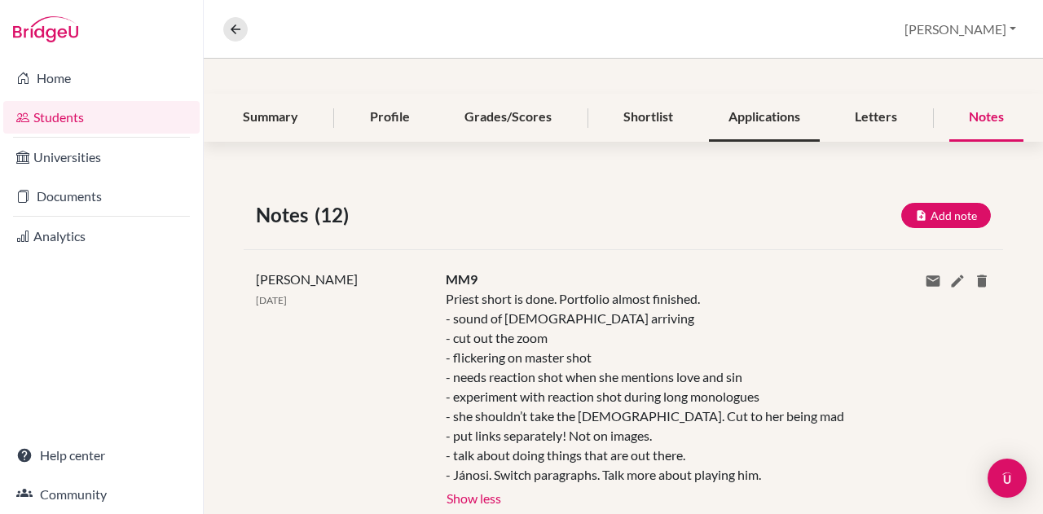
click at [721, 131] on div "Applications" at bounding box center [764, 118] width 111 height 48
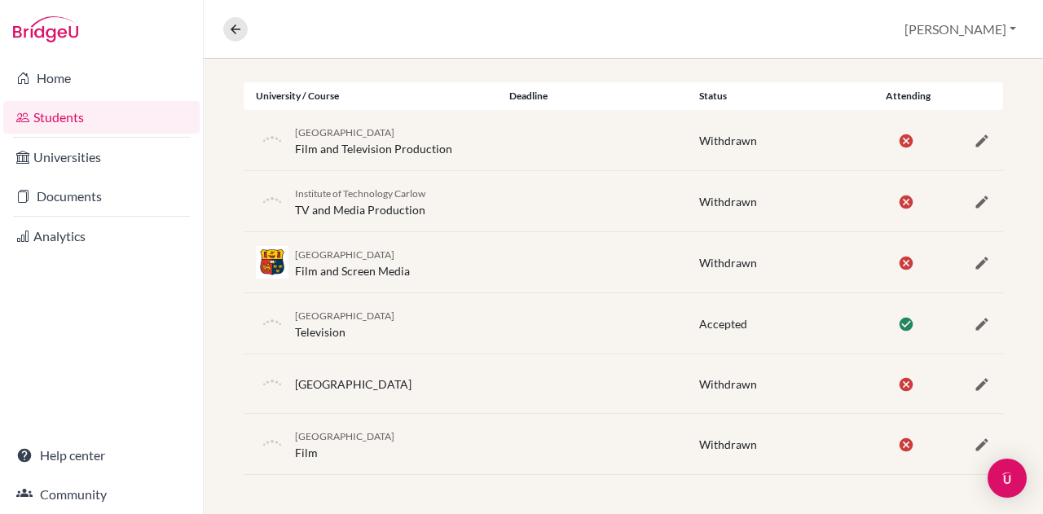
scroll to position [361, 0]
drag, startPoint x: 500, startPoint y: 292, endPoint x: 519, endPoint y: 296, distance: 19.2
click at [519, 296] on div "Dun Laoghaire Institute of Art Design and Technology Television Accepted" at bounding box center [623, 323] width 759 height 60
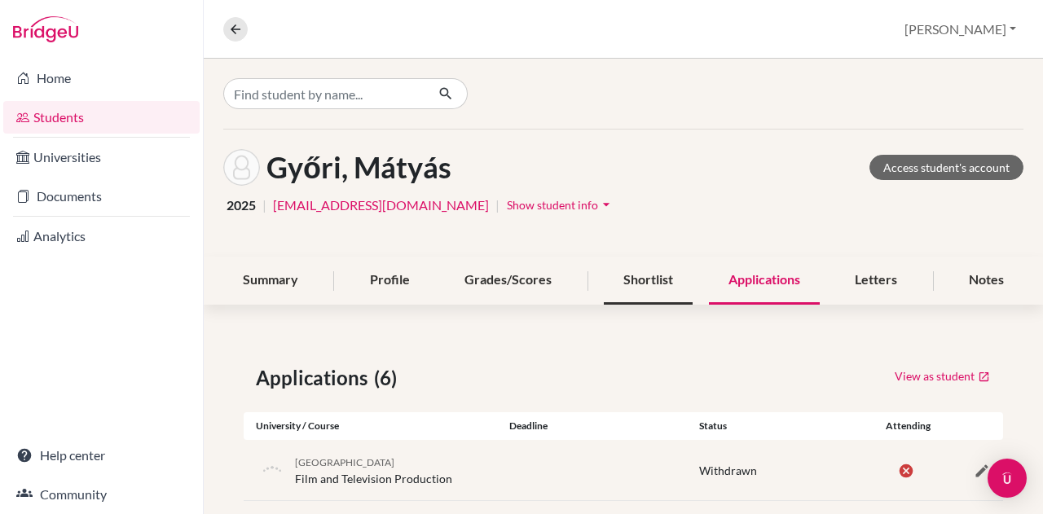
click at [632, 278] on div "Shortlist" at bounding box center [648, 281] width 89 height 48
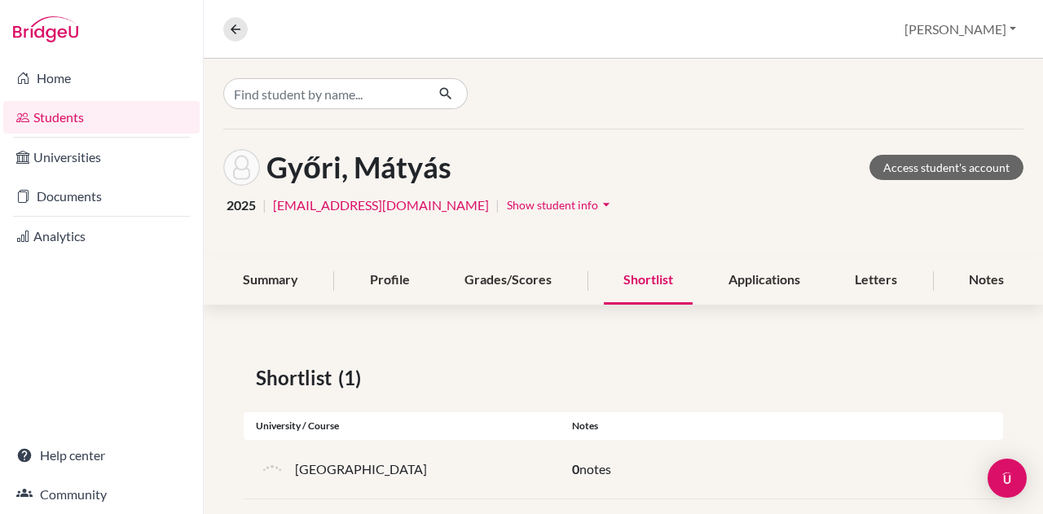
scroll to position [23, 0]
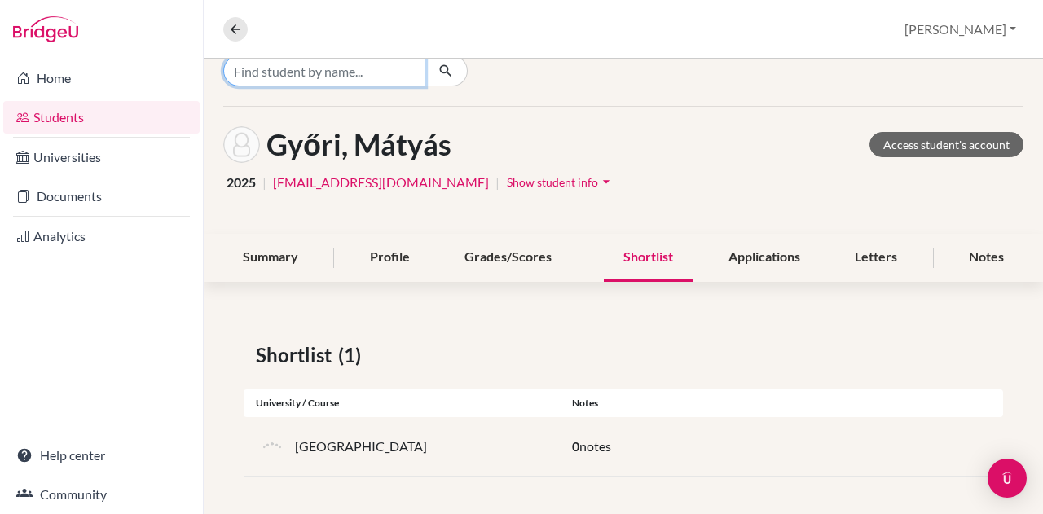
click at [392, 77] on input "Find student by name..." at bounding box center [324, 70] width 202 height 31
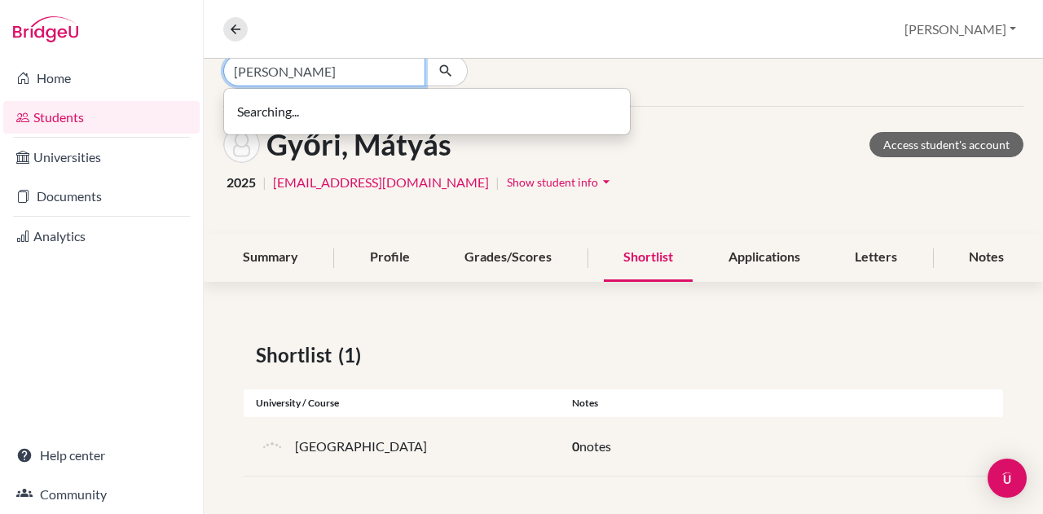
type input "[PERSON_NAME]"
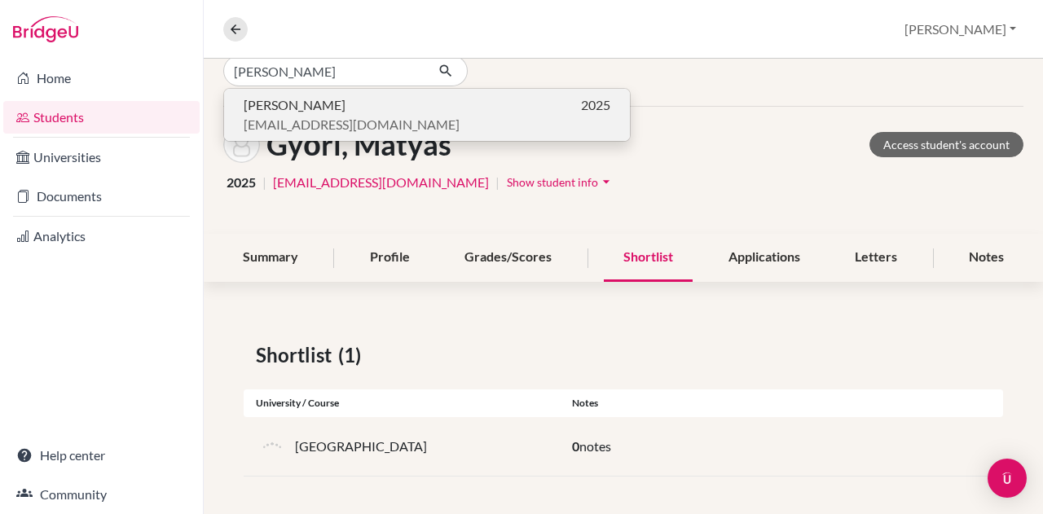
click at [354, 115] on span "[EMAIL_ADDRESS][DOMAIN_NAME]" at bounding box center [352, 125] width 216 height 20
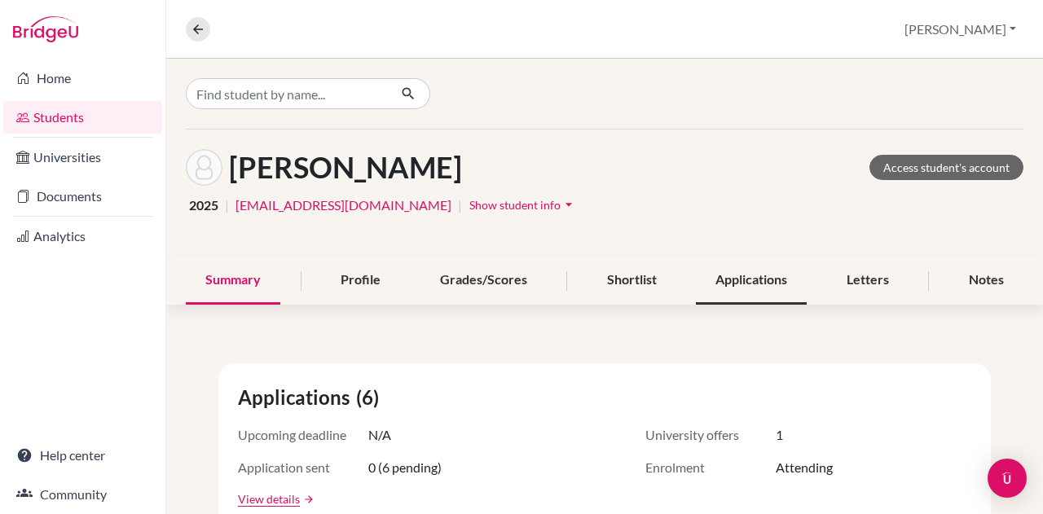
click at [756, 284] on div "Applications" at bounding box center [751, 281] width 111 height 48
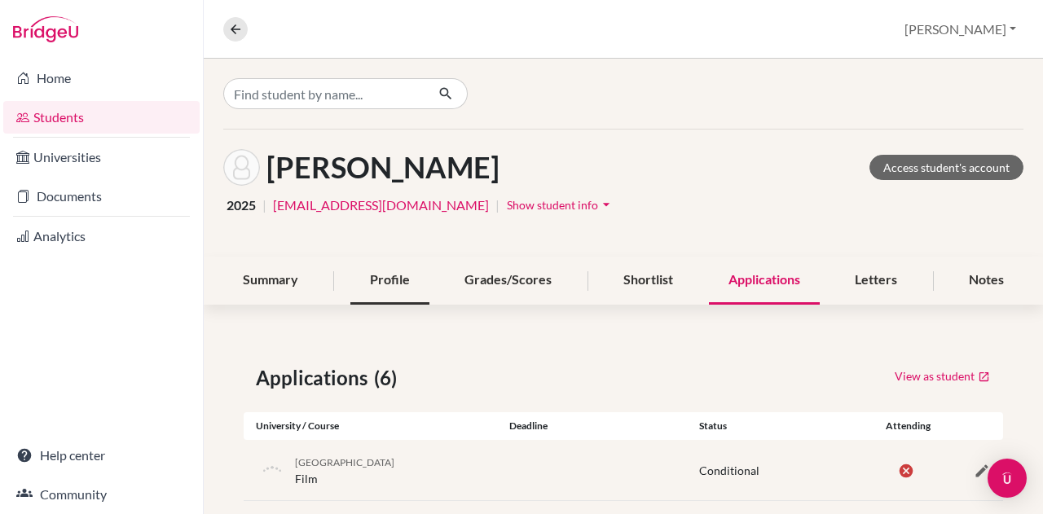
click at [393, 271] on div "Profile" at bounding box center [389, 281] width 79 height 48
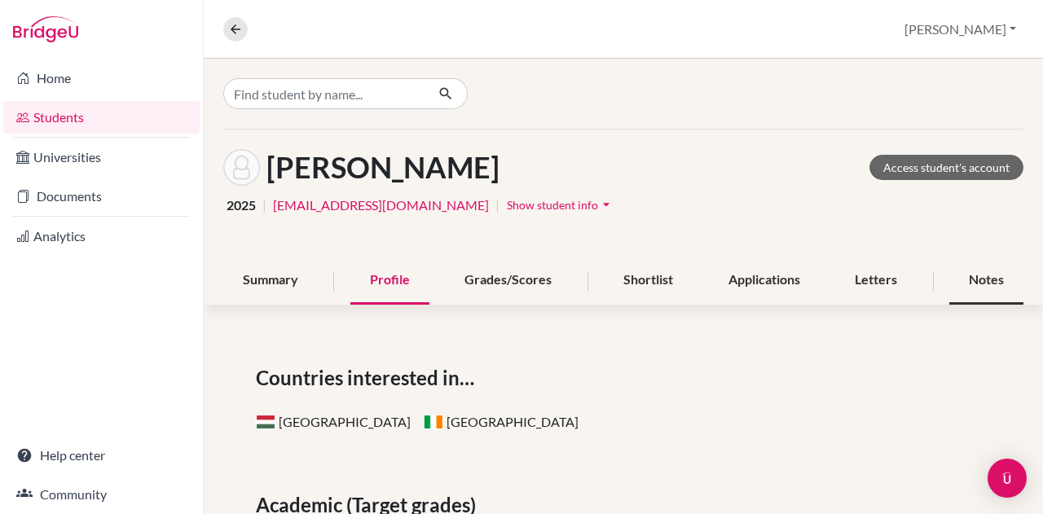
click at [949, 273] on div "Notes" at bounding box center [986, 281] width 74 height 48
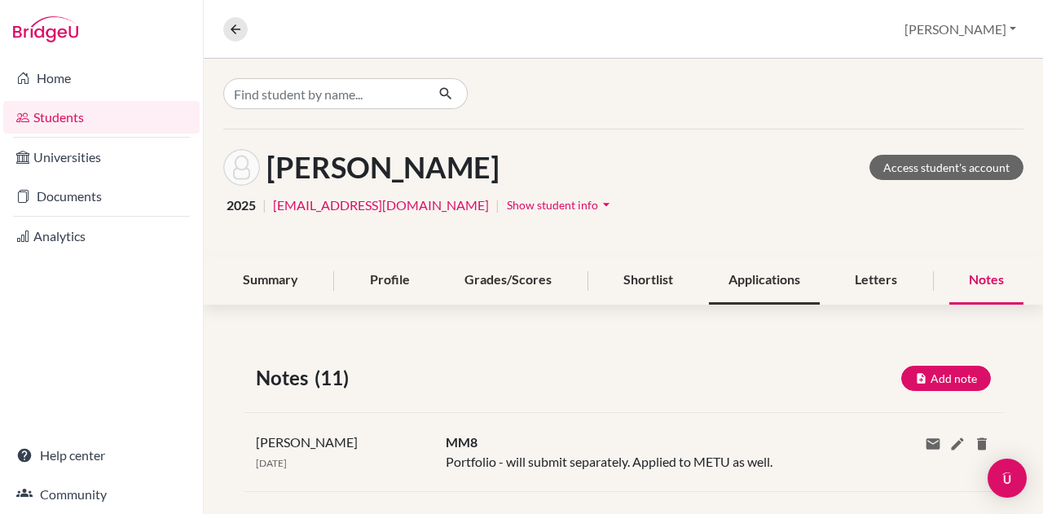
click at [746, 292] on div "Applications" at bounding box center [764, 281] width 111 height 48
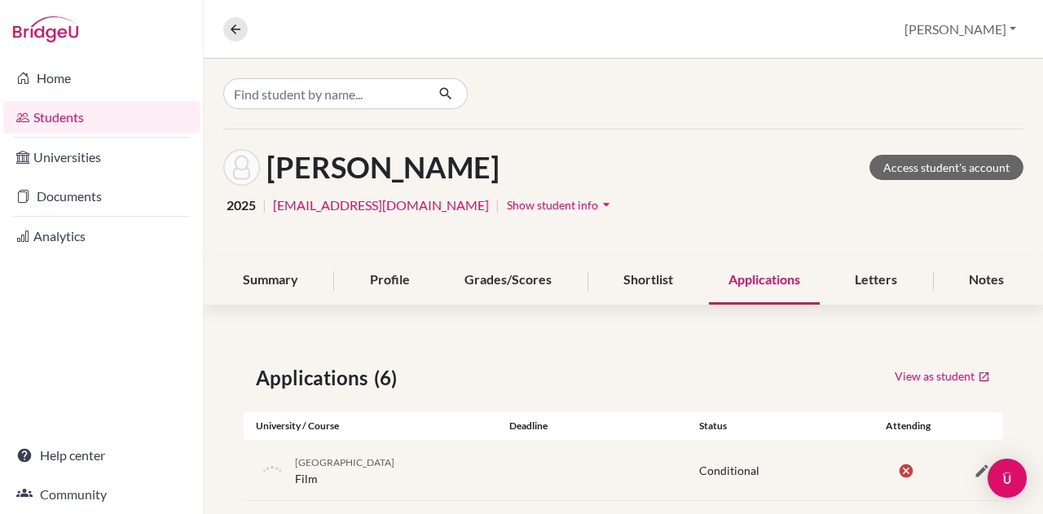
click at [339, 77] on div at bounding box center [623, 94] width 839 height 70
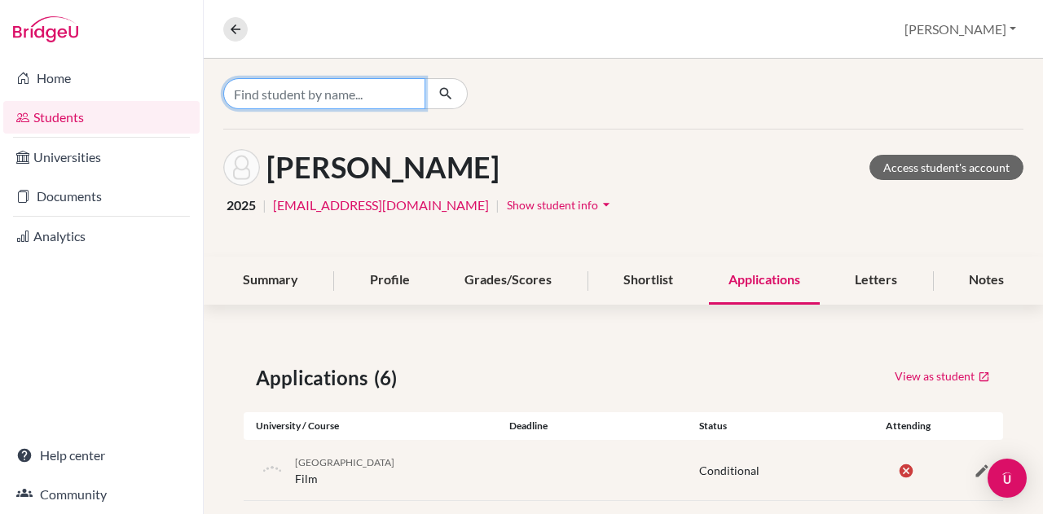
click at [341, 88] on input "Find student by name..." at bounding box center [324, 93] width 202 height 31
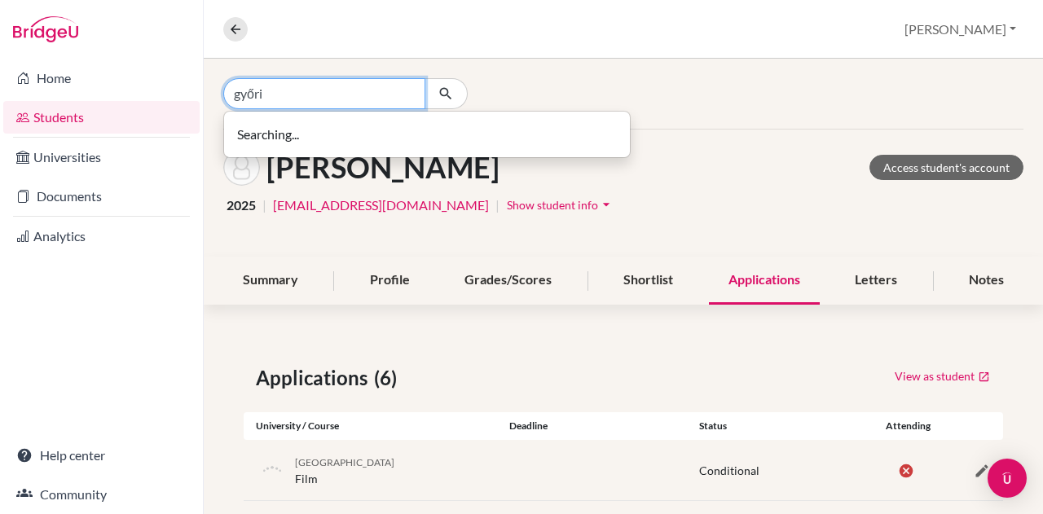
type input "győri"
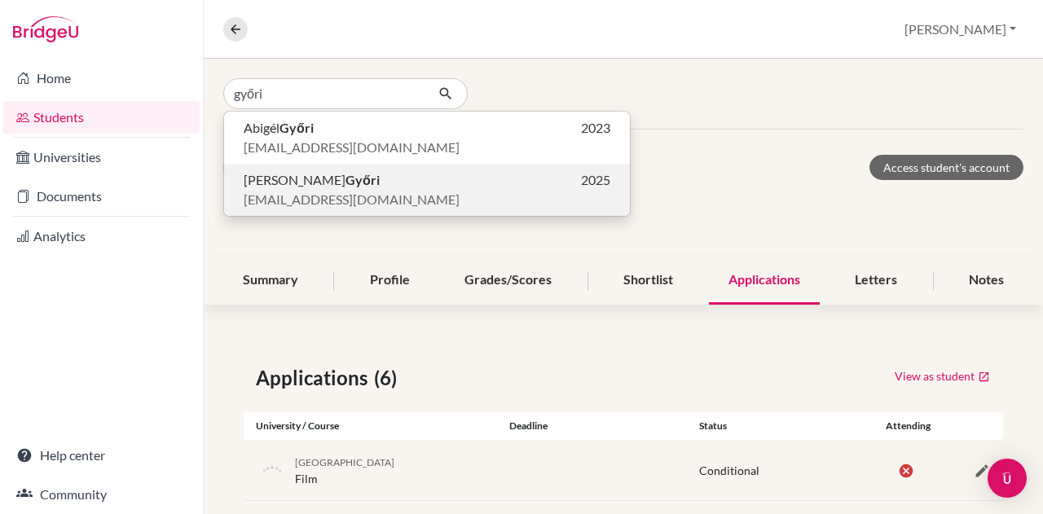
click at [326, 181] on p "[PERSON_NAME] 2025" at bounding box center [427, 180] width 367 height 20
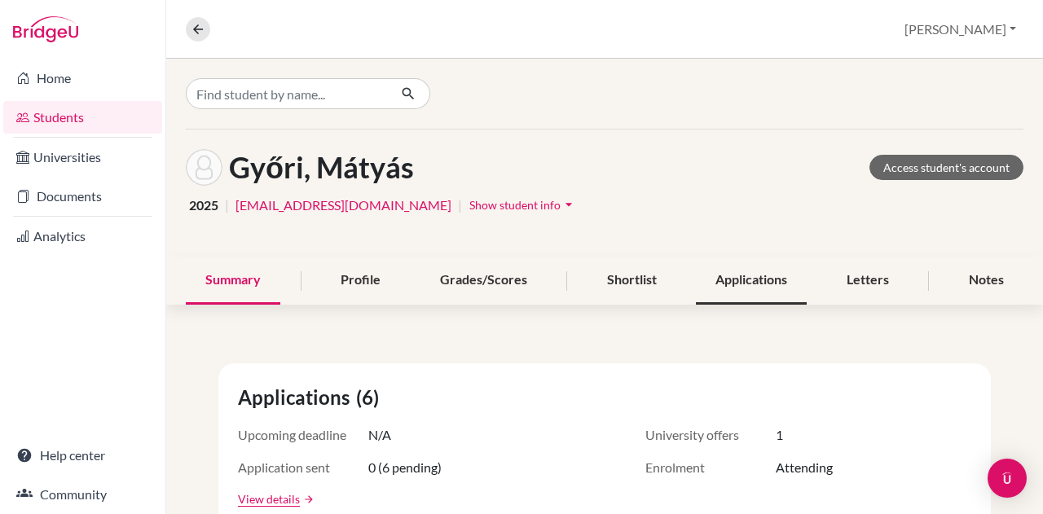
click at [753, 280] on div "Applications" at bounding box center [751, 281] width 111 height 48
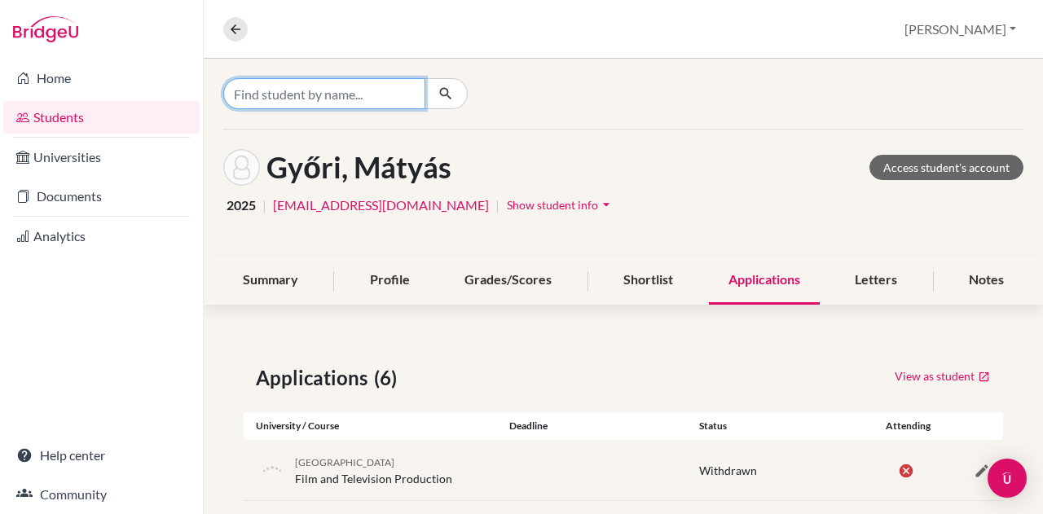
click at [352, 103] on input "Find student by name..." at bounding box center [324, 93] width 202 height 31
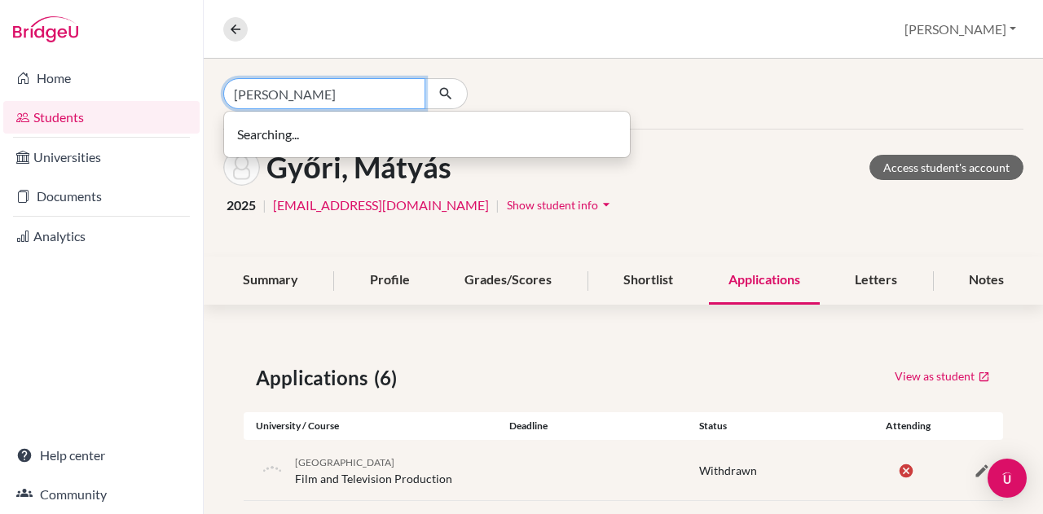
type input "[PERSON_NAME]"
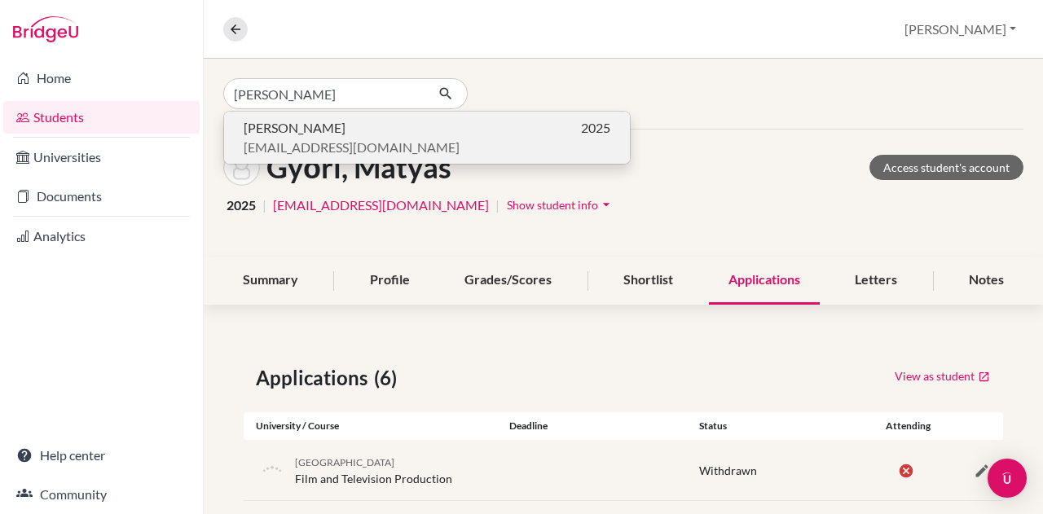
click at [373, 129] on p "[PERSON_NAME] 2025" at bounding box center [427, 128] width 367 height 20
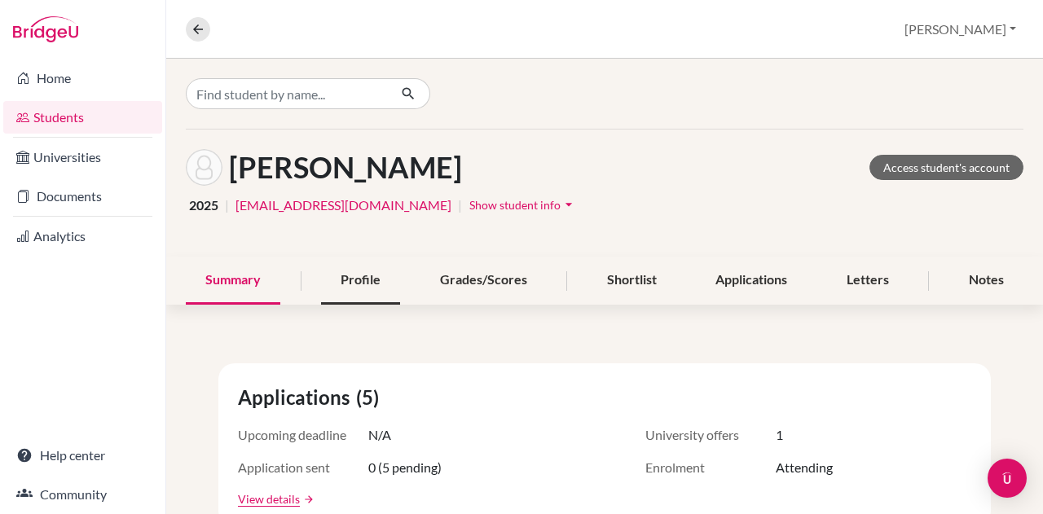
click at [329, 277] on div "Profile" at bounding box center [360, 281] width 79 height 48
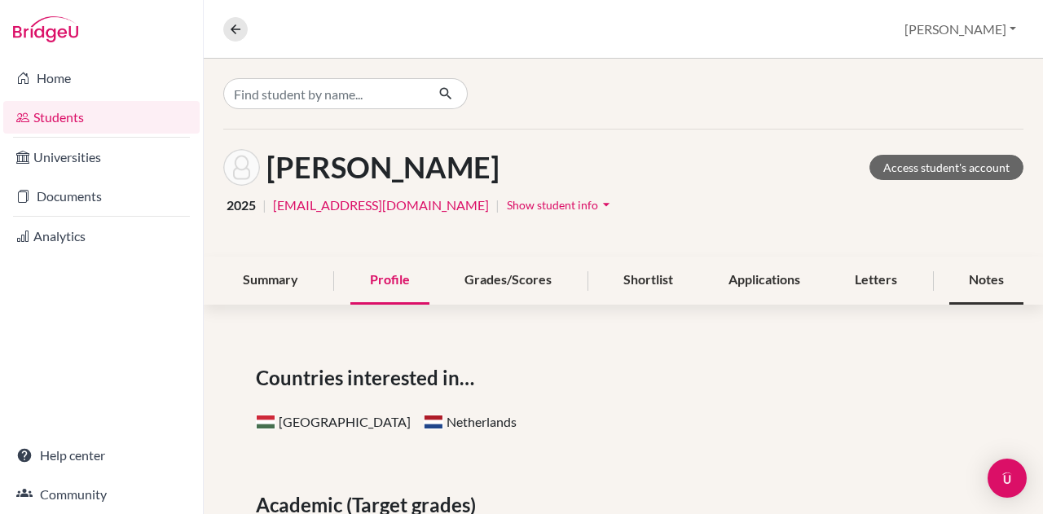
click at [980, 292] on div "Notes" at bounding box center [986, 281] width 74 height 48
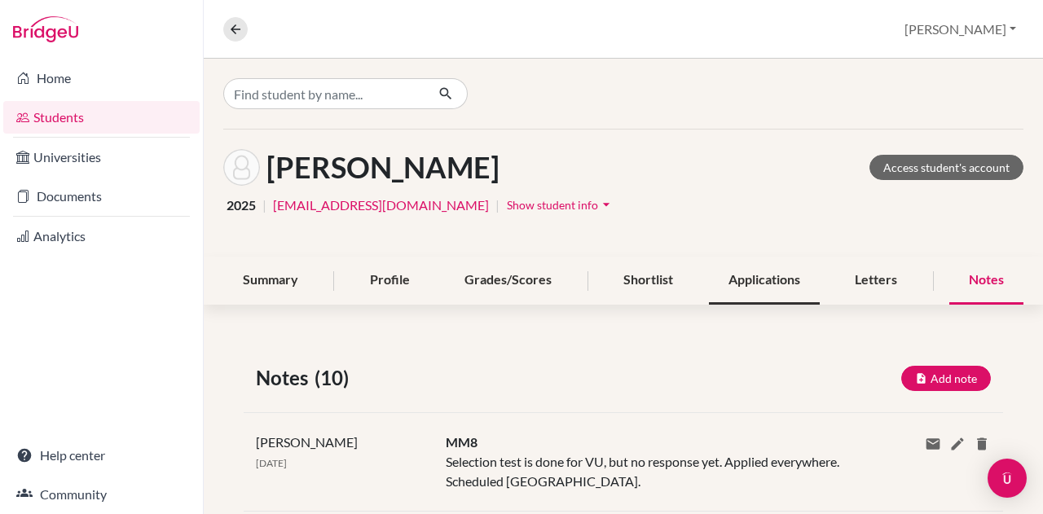
click at [777, 271] on div "Applications" at bounding box center [764, 281] width 111 height 48
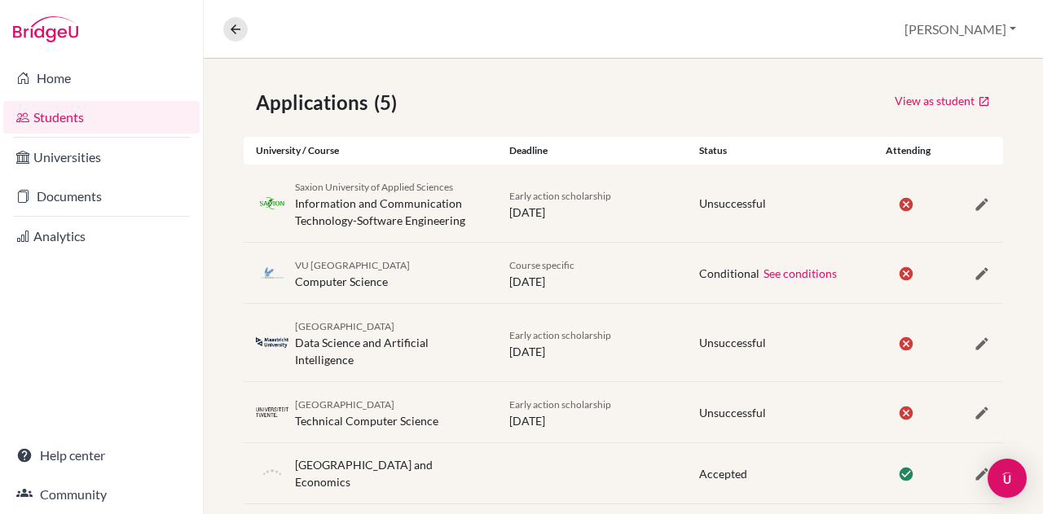
scroll to position [302, 0]
